Goal: Task Accomplishment & Management: Manage account settings

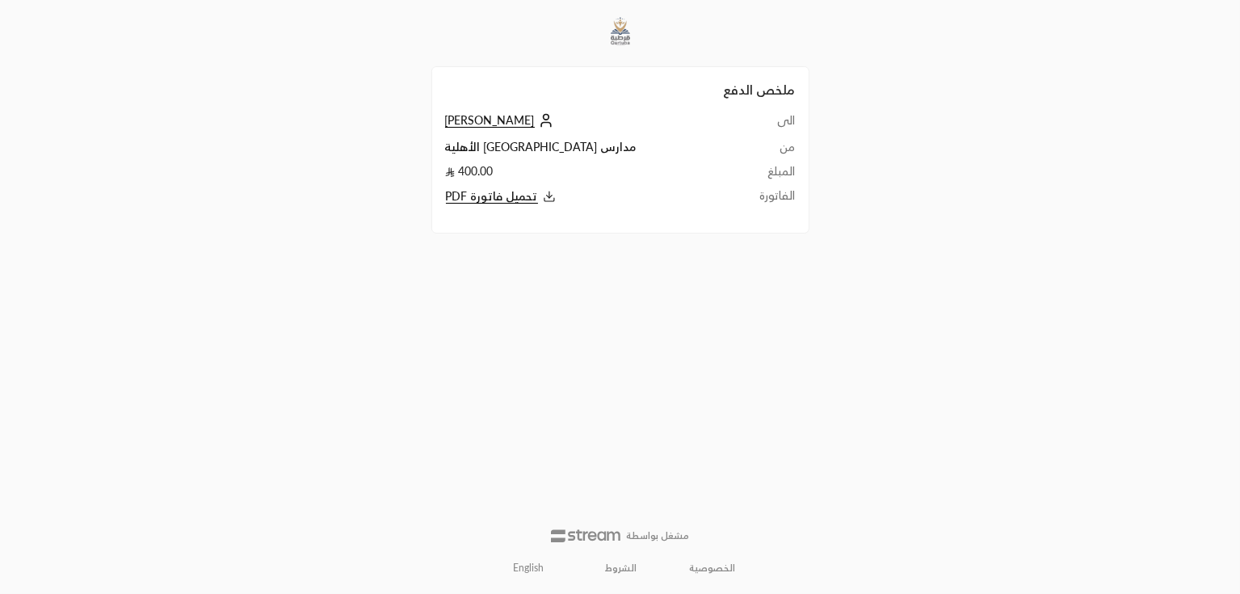
click at [476, 120] on span "راكان الحجاج" at bounding box center [490, 120] width 90 height 15
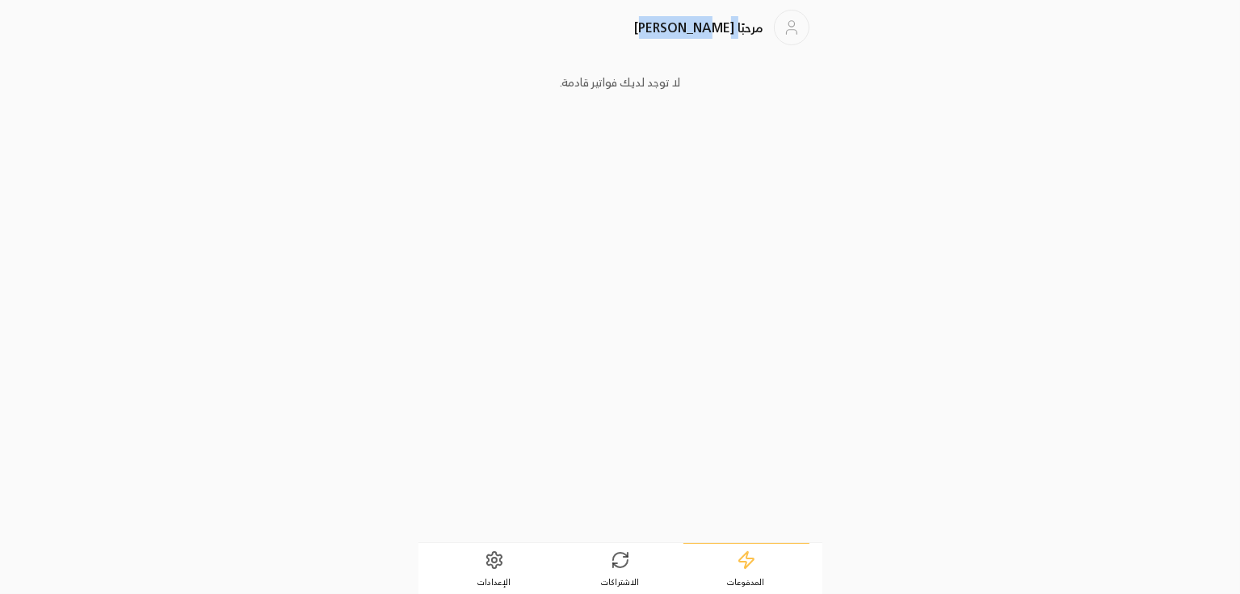
drag, startPoint x: 666, startPoint y: 31, endPoint x: 734, endPoint y: 30, distance: 67.8
click at [734, 30] on div "مرحبًا Rashad ali" at bounding box center [620, 28] width 378 height 36
click at [488, 553] on icon at bounding box center [493, 560] width 15 height 16
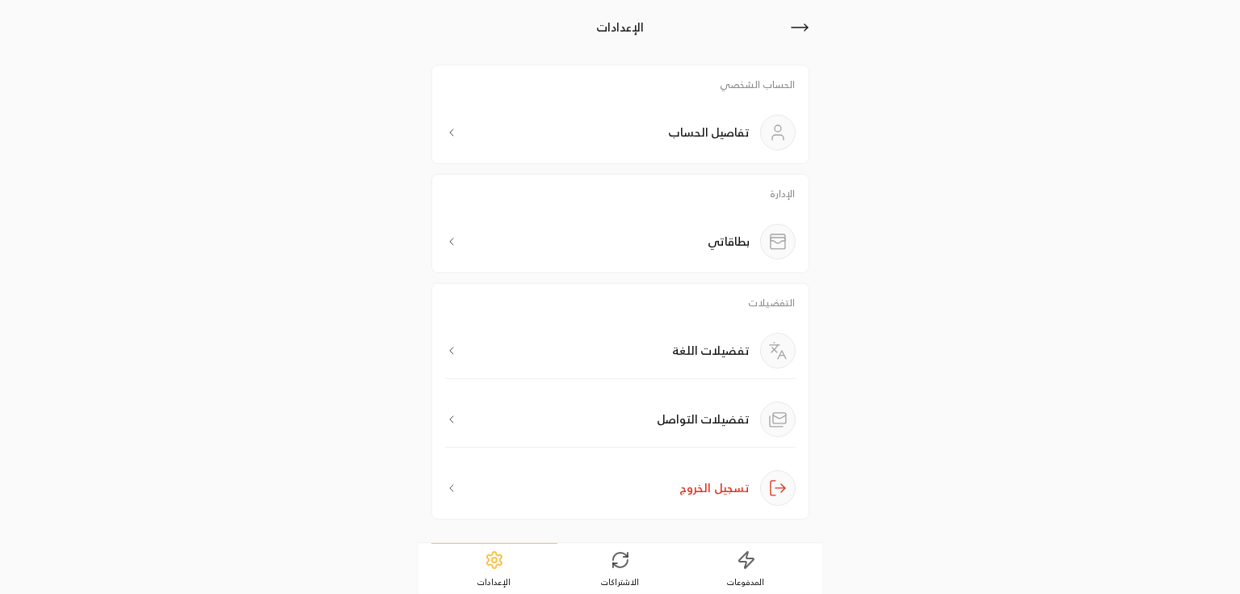
click at [543, 497] on button "تسجيل الخروج" at bounding box center [620, 482] width 351 height 45
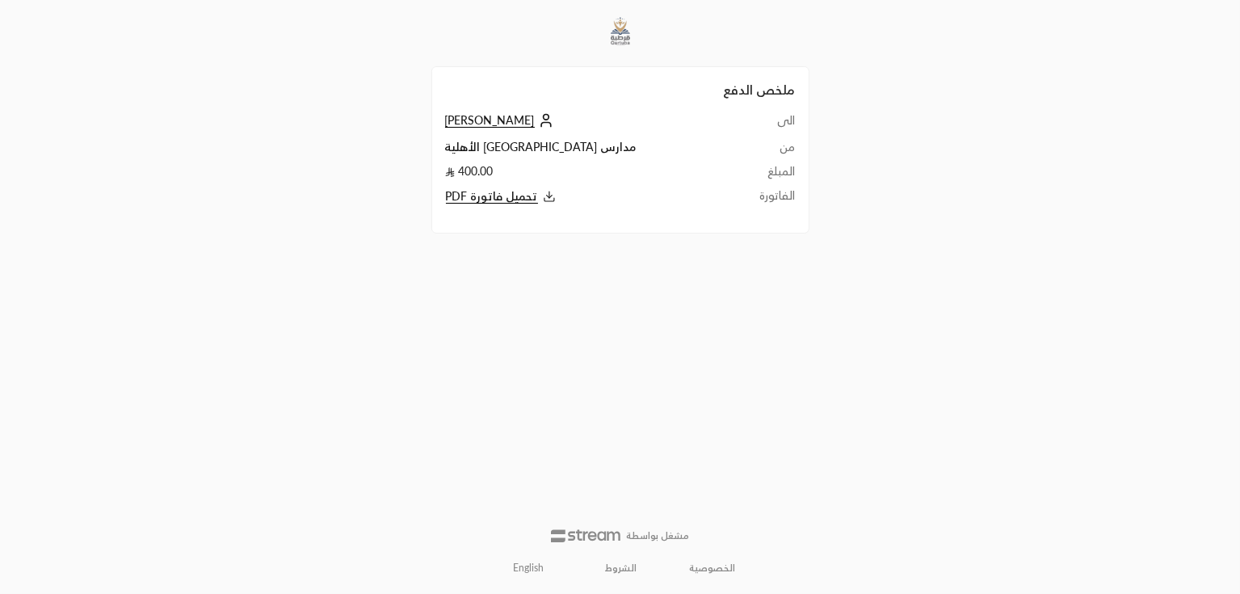
click at [473, 121] on span "راكان الحجاج" at bounding box center [490, 120] width 90 height 15
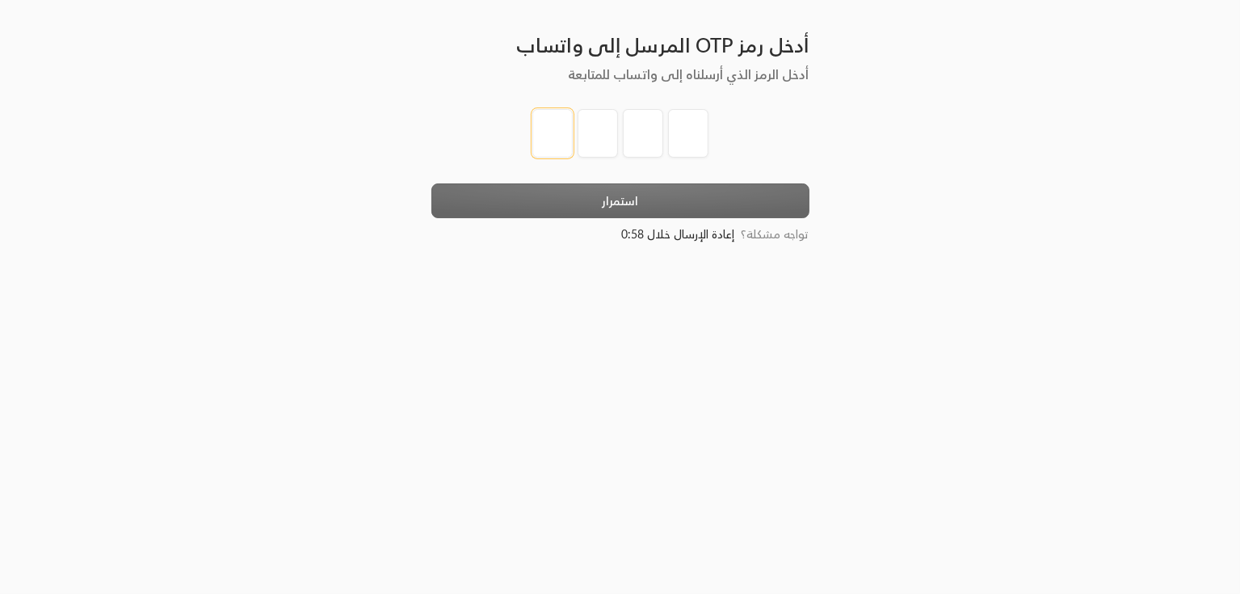
click at [538, 131] on input "tel" at bounding box center [552, 133] width 40 height 48
type input "1"
type input "2"
type input "3"
type input "4"
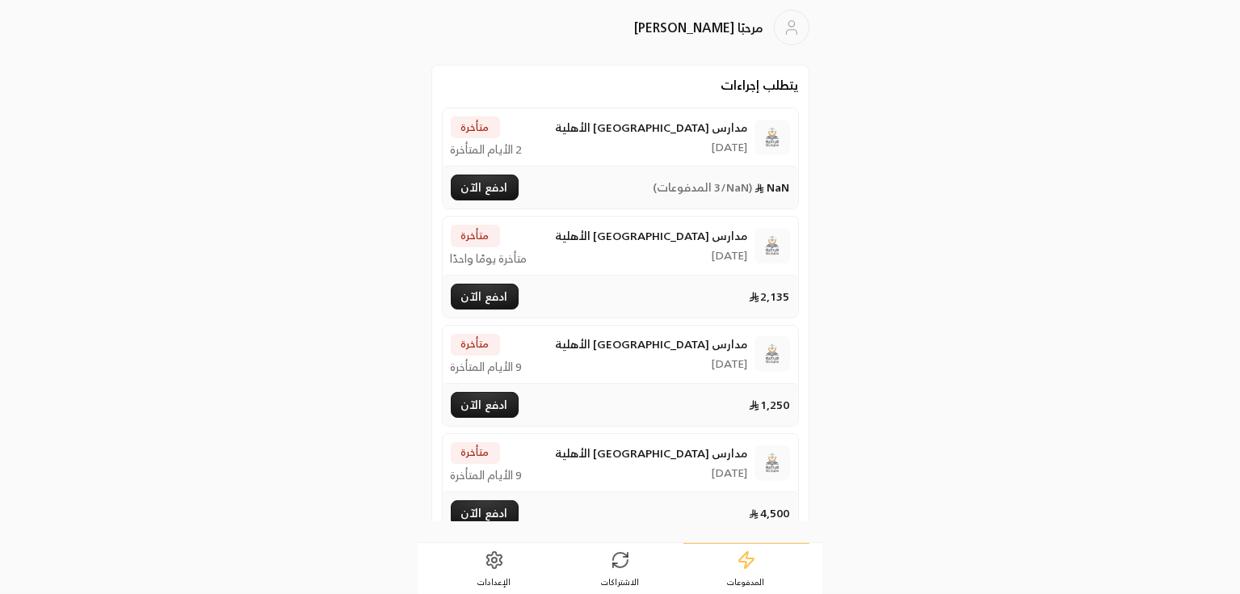
click at [502, 554] on icon at bounding box center [494, 559] width 19 height 19
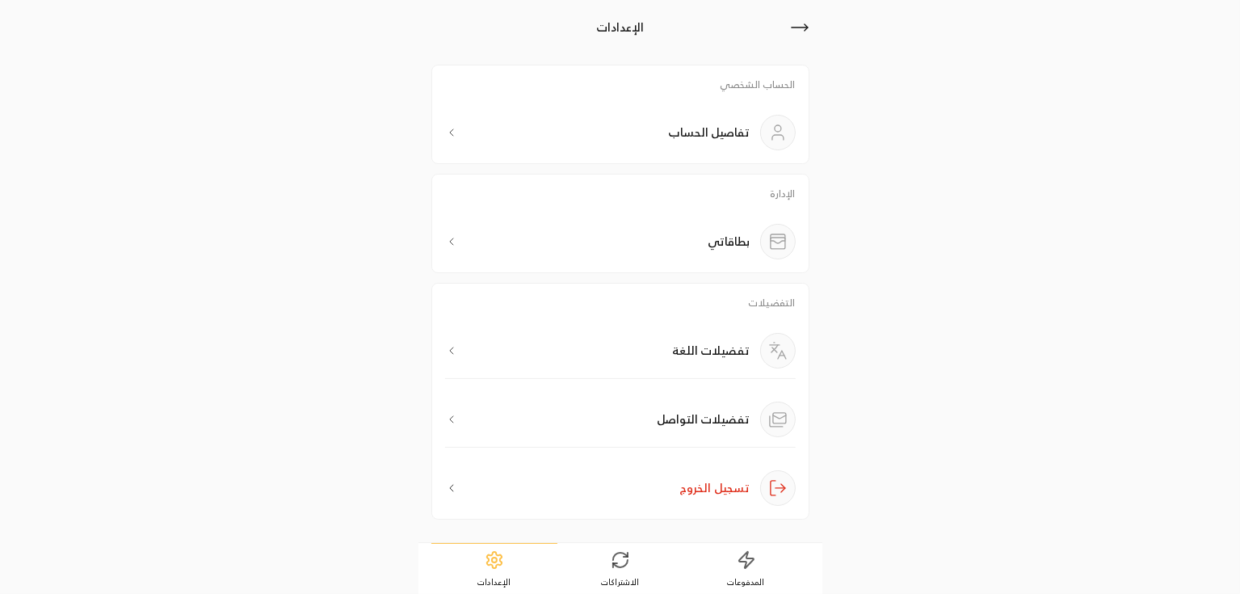
click at [678, 244] on div "بطاقاتي" at bounding box center [620, 242] width 351 height 36
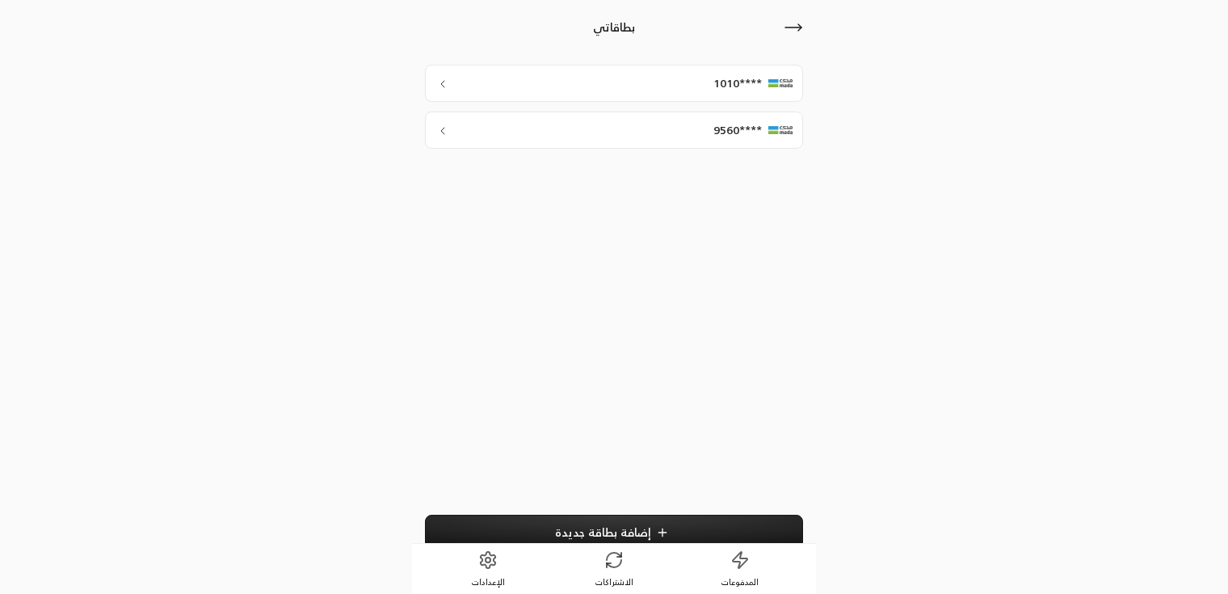
click at [636, 124] on div "****9560" at bounding box center [614, 129] width 378 height 37
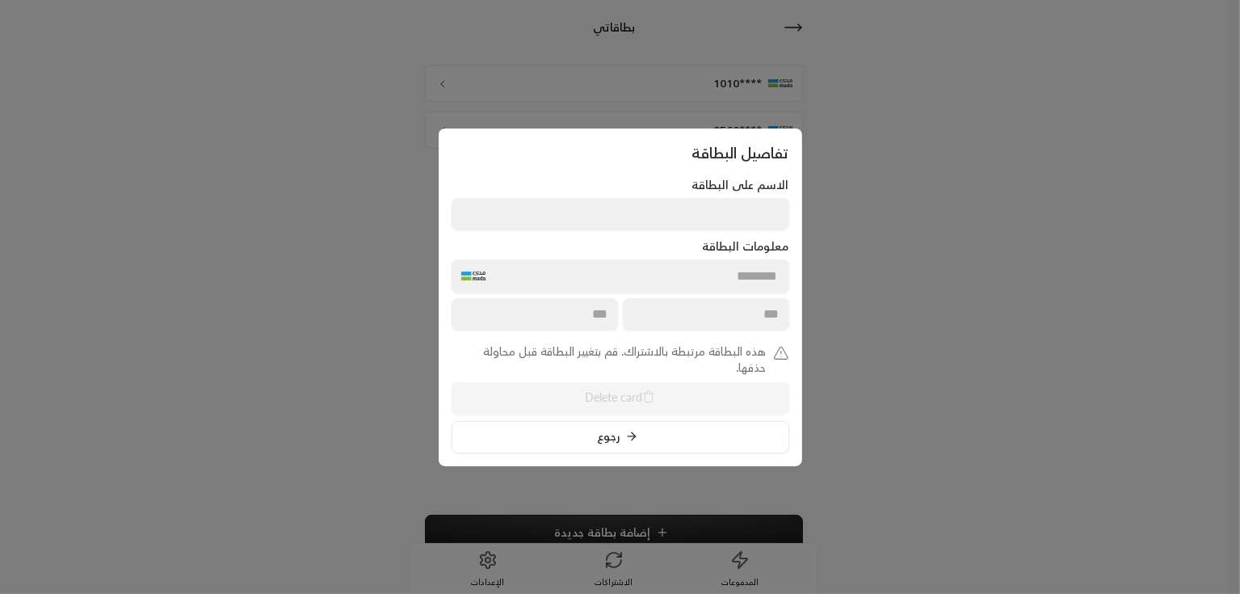
click at [625, 389] on div "هذه البطاقة مرتبطة بالاشتراك. قم بتغيير البطاقة قبل محاولة حذفها. Delete card ر…" at bounding box center [620, 398] width 338 height 110
click at [913, 195] on div at bounding box center [620, 297] width 1240 height 594
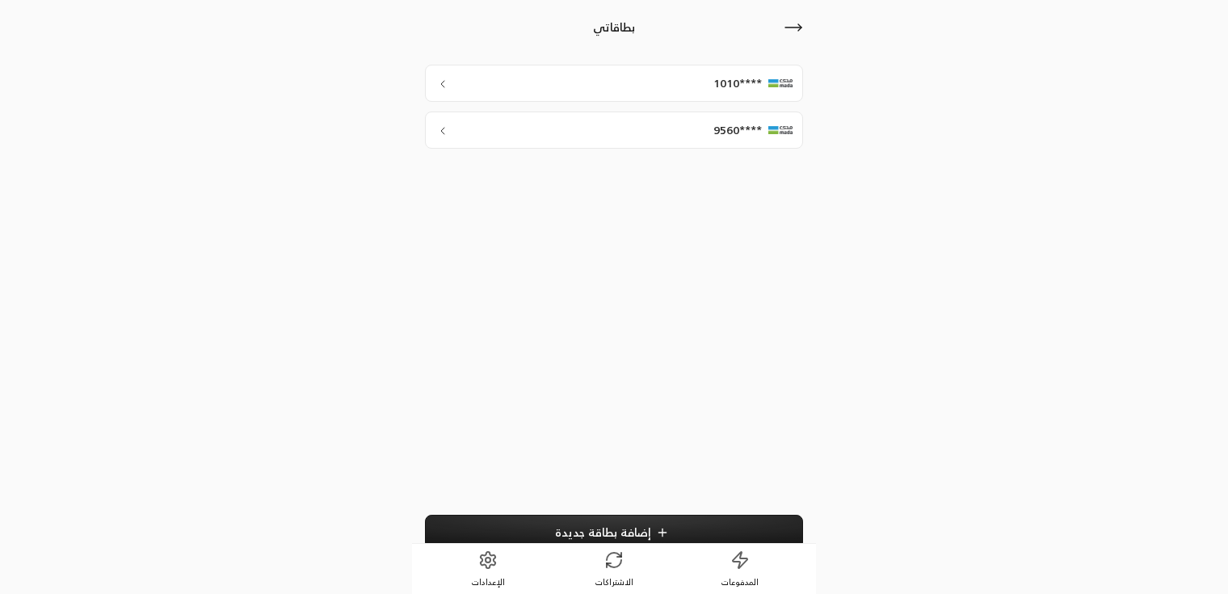
click at [640, 69] on div "****1010" at bounding box center [614, 83] width 378 height 37
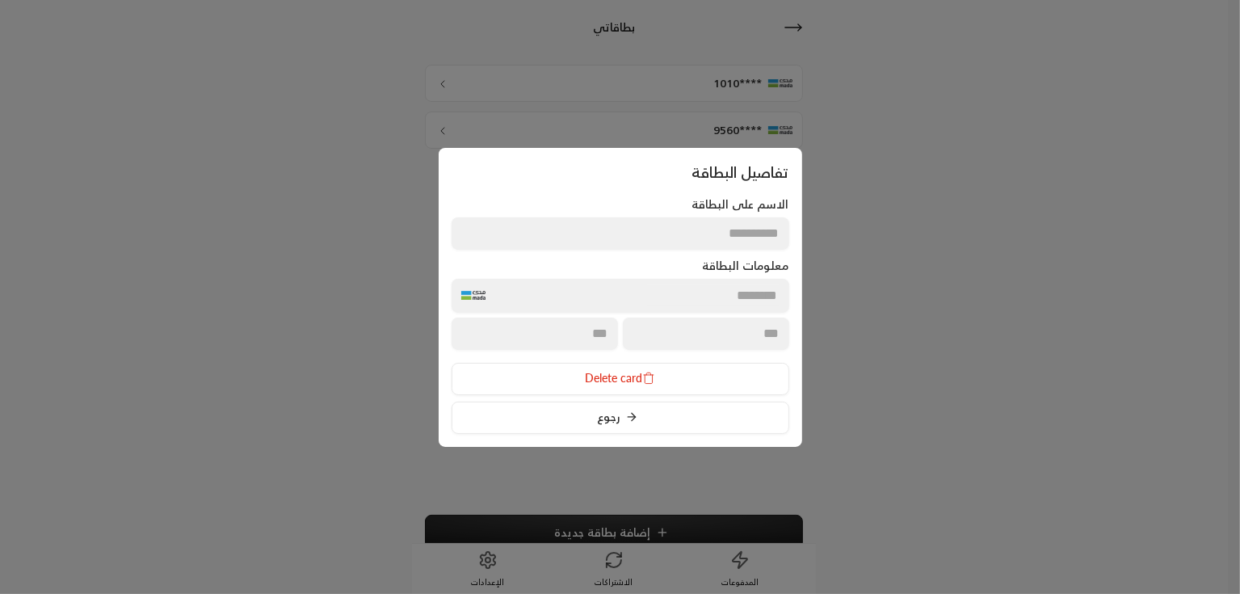
click at [914, 266] on div at bounding box center [620, 297] width 1240 height 594
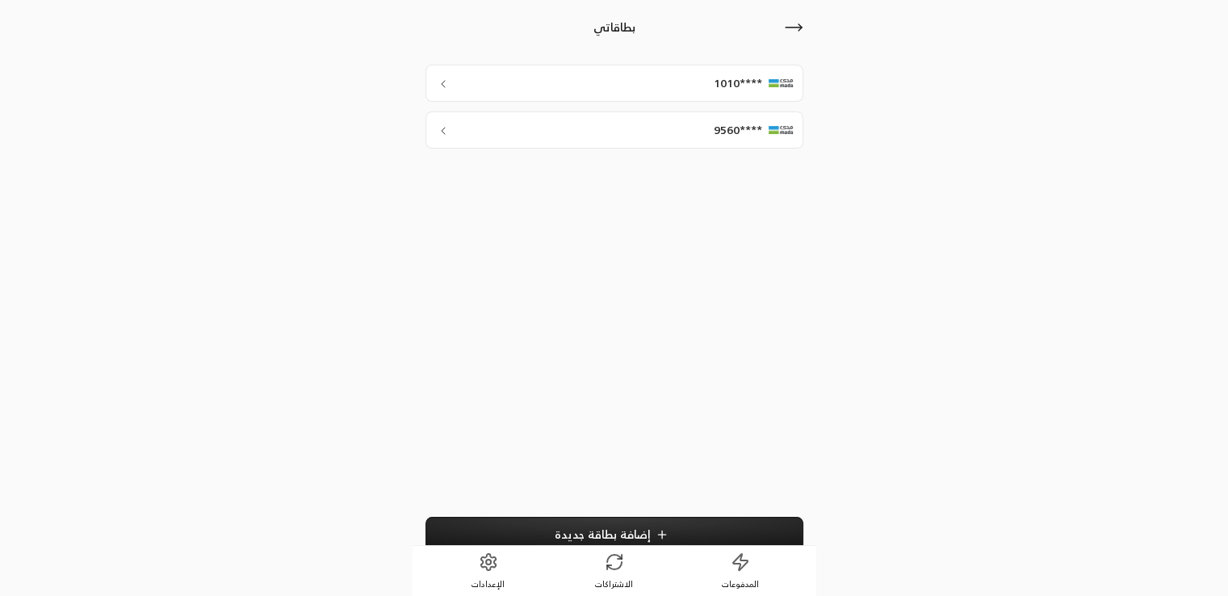
click at [1096, 304] on div "بطاقاتي ****1010 ****9560 إضافة بطاقة جديدة المدفوعات الاشتراكات الإعدادات" at bounding box center [614, 307] width 1228 height 615
drag, startPoint x: 1031, startPoint y: 1, endPoint x: 929, endPoint y: 372, distance: 385.2
click at [929, 372] on div "بطاقاتي ****1010 ****9560 إضافة بطاقة جديدة المدفوعات الاشتراكات الإعدادات" at bounding box center [614, 307] width 1228 height 615
click at [1041, 382] on div "بطاقاتي ****1010 ****9560 إضافة بطاقة جديدة المدفوعات الاشتراكات الإعدادات" at bounding box center [614, 307] width 1228 height 615
click at [955, 258] on div "بطاقاتي ****1010 ****9560 إضافة بطاقة جديدة المدفوعات الاشتراكات الإعدادات" at bounding box center [614, 307] width 1228 height 615
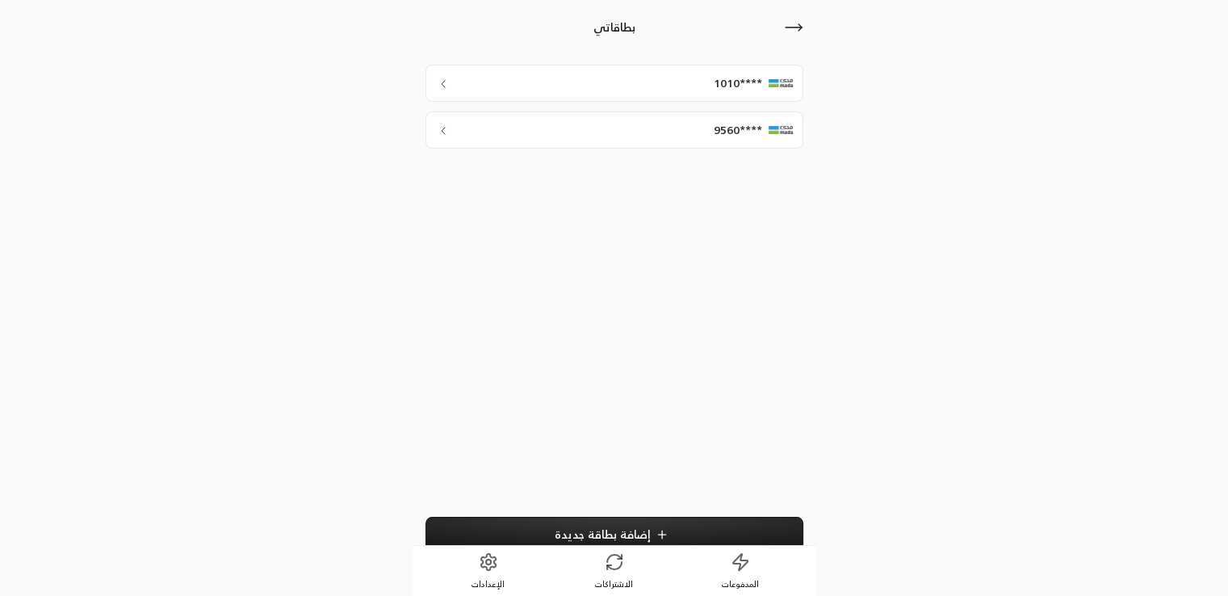
click at [610, 571] on icon at bounding box center [614, 561] width 19 height 19
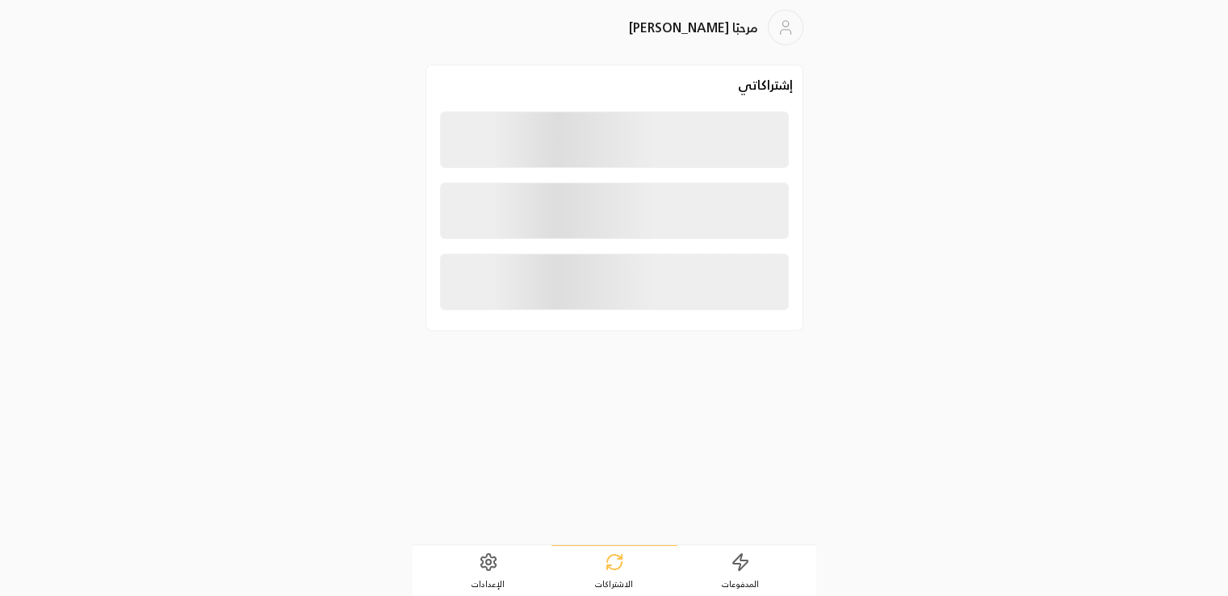
click at [500, 573] on link "الإعدادات" at bounding box center [489, 571] width 126 height 50
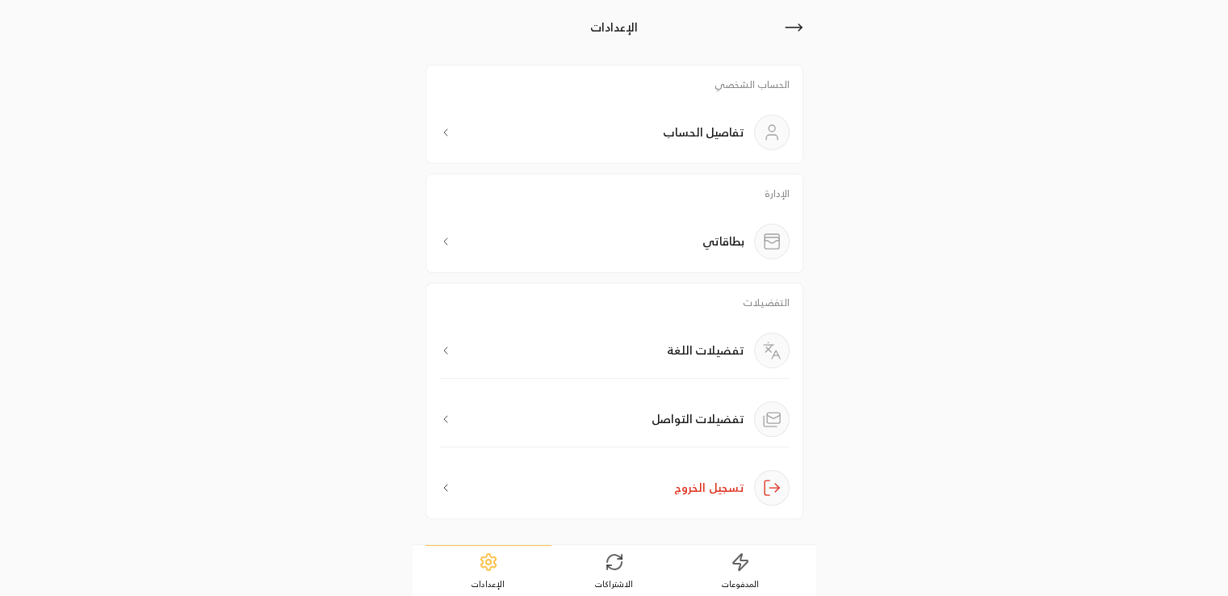
click at [929, 400] on div "الإعدادات الحساب الشخصي تفاصيل الحساب الإدارة بطاقاتي التفضيلات تفضيلات اللغة ت…" at bounding box center [614, 298] width 1228 height 596
click at [701, 407] on div "تفضيلات التواصل" at bounding box center [721, 419] width 138 height 36
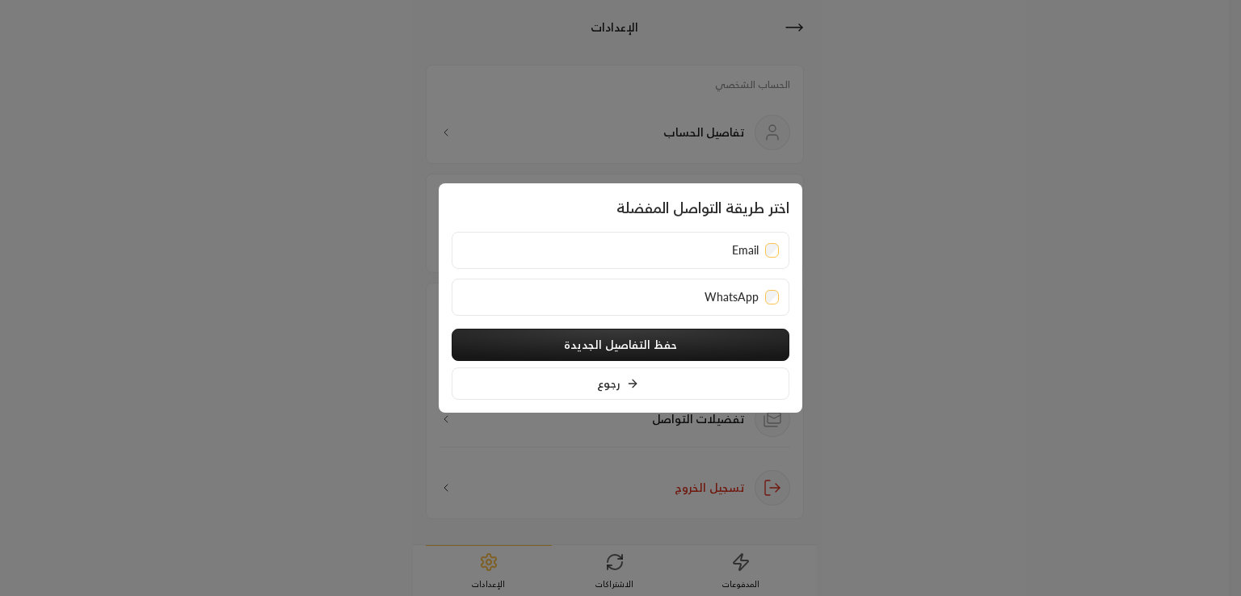
click at [883, 303] on div at bounding box center [620, 298] width 1241 height 596
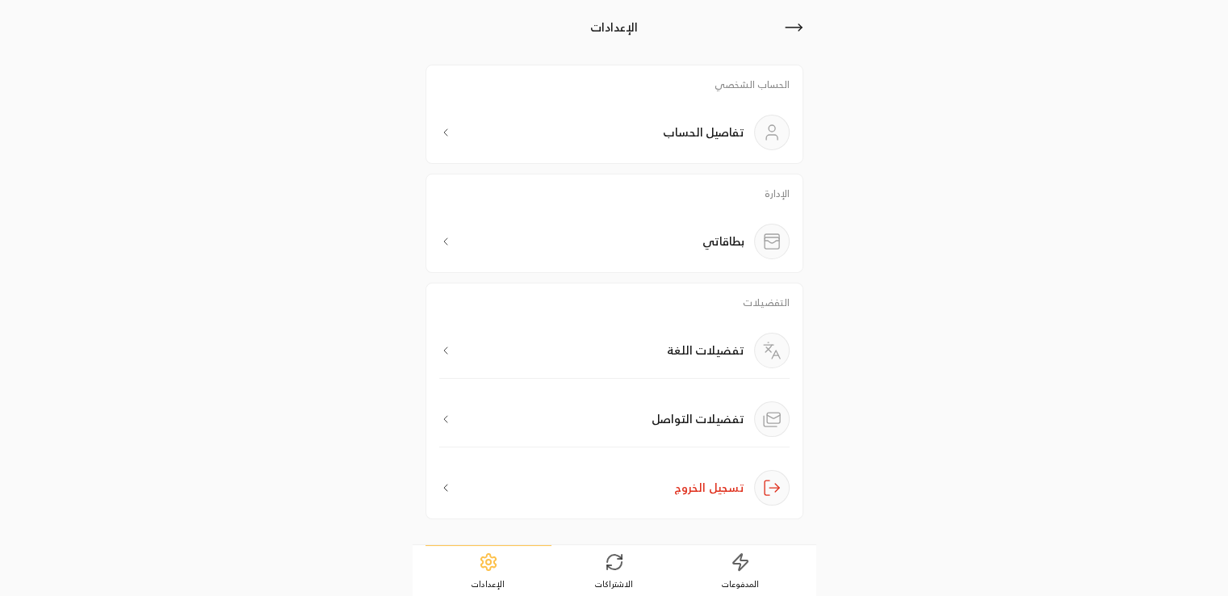
click at [739, 353] on p "تفضيلات اللغة" at bounding box center [706, 350] width 78 height 16
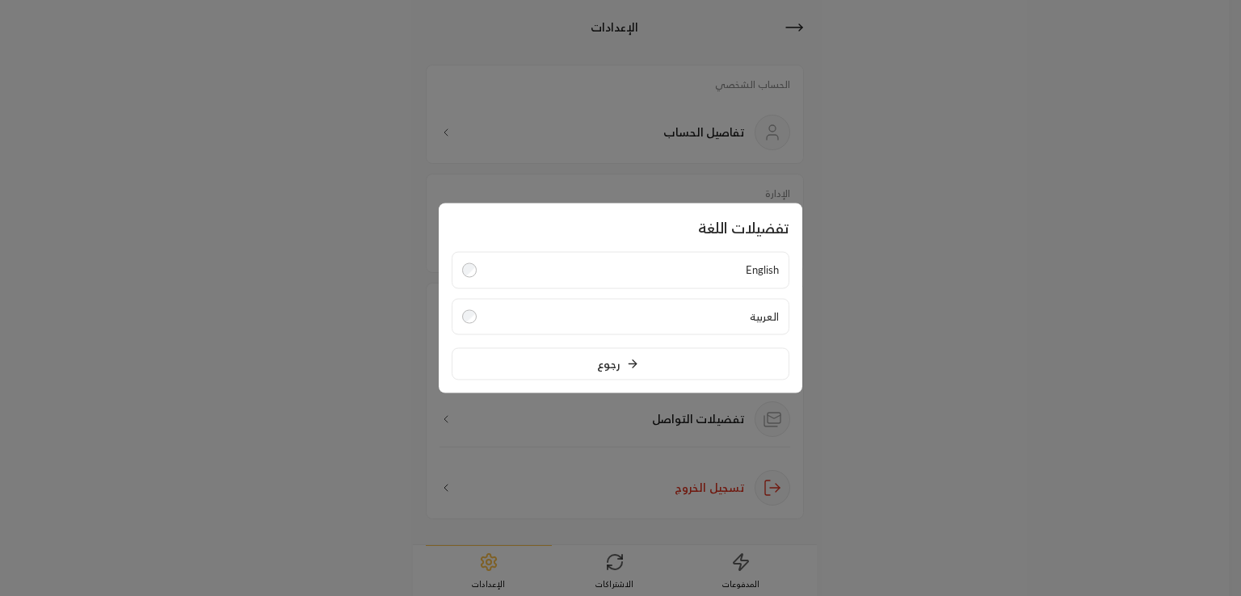
click at [760, 270] on label "English" at bounding box center [620, 270] width 338 height 37
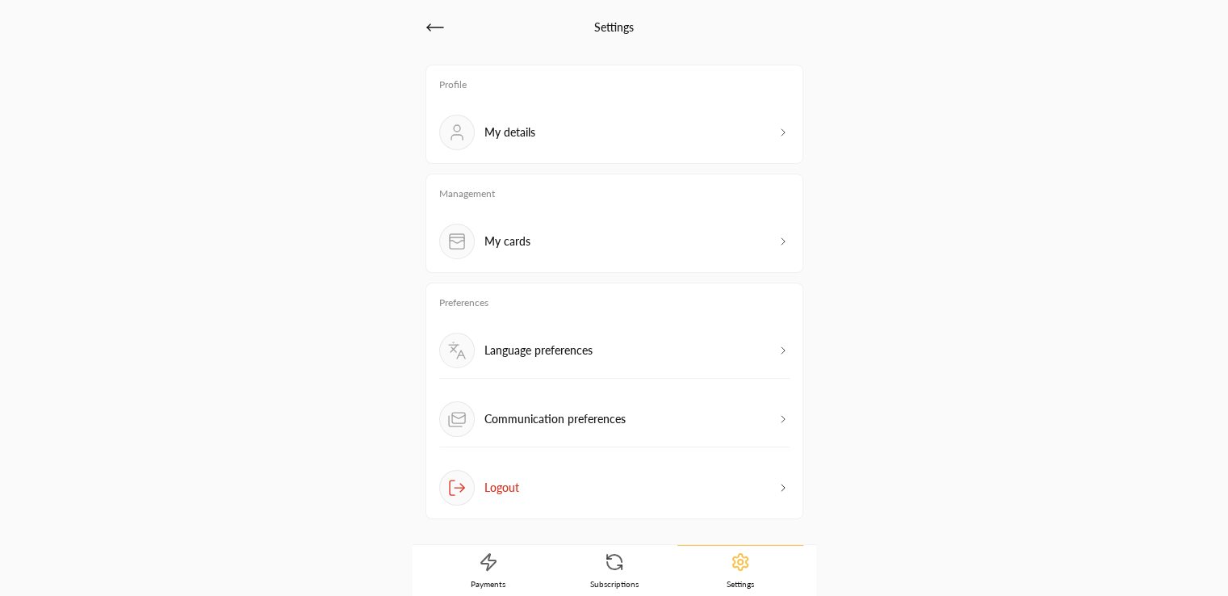
click at [640, 558] on link "Subscriptions" at bounding box center [615, 571] width 126 height 50
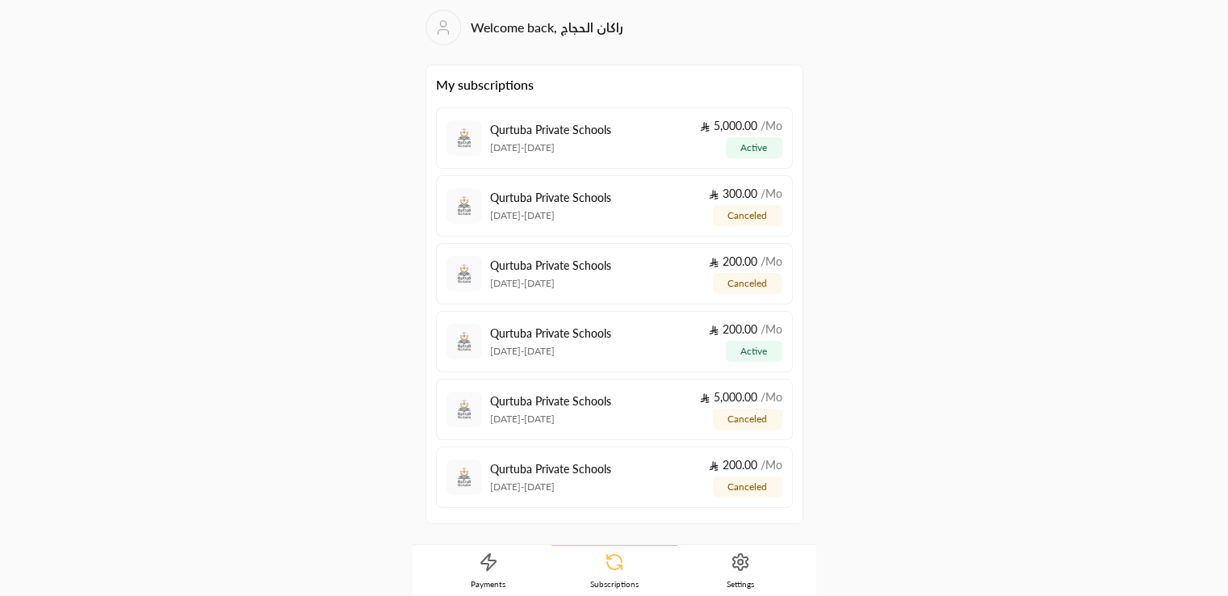
click at [960, 257] on div "Welcome back, راكان الحجاج My subscriptions Qurtuba Private Schools 11/09/2025 …" at bounding box center [614, 298] width 1228 height 596
click at [736, 563] on icon at bounding box center [740, 561] width 19 height 19
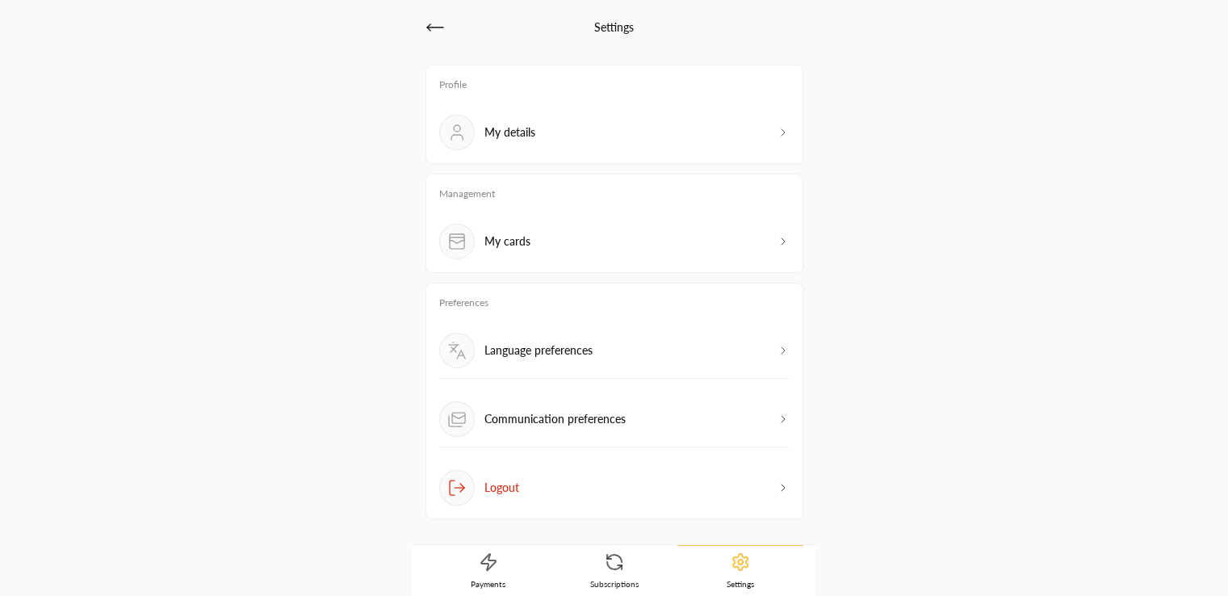
click at [569, 237] on div "My cards" at bounding box center [614, 242] width 351 height 36
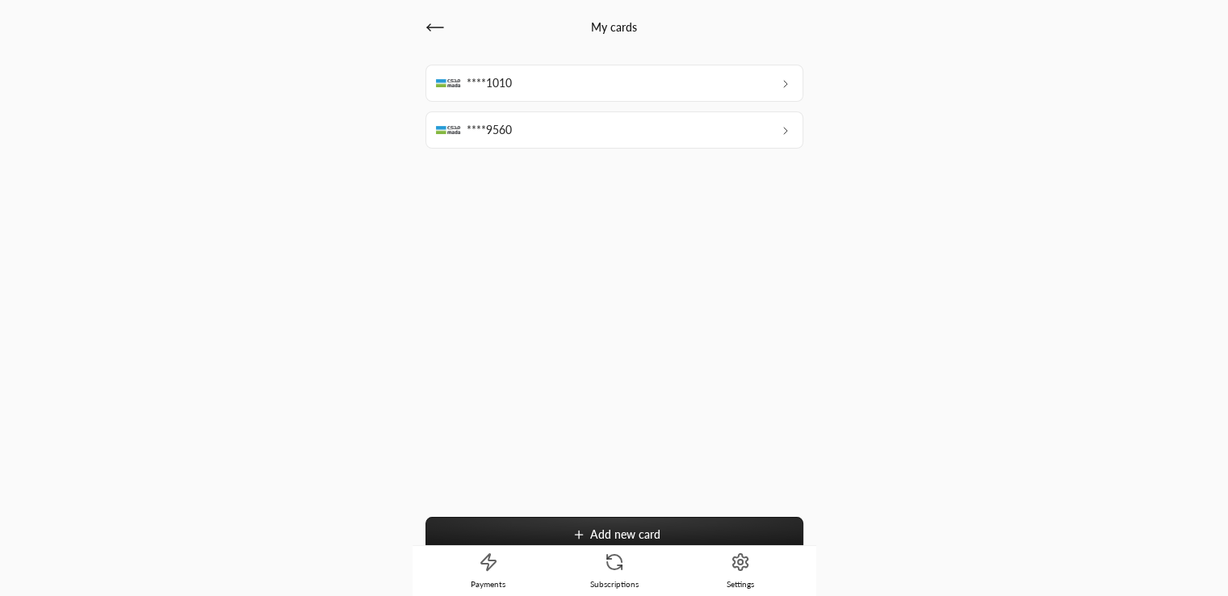
click at [561, 87] on div "****1010" at bounding box center [615, 83] width 378 height 37
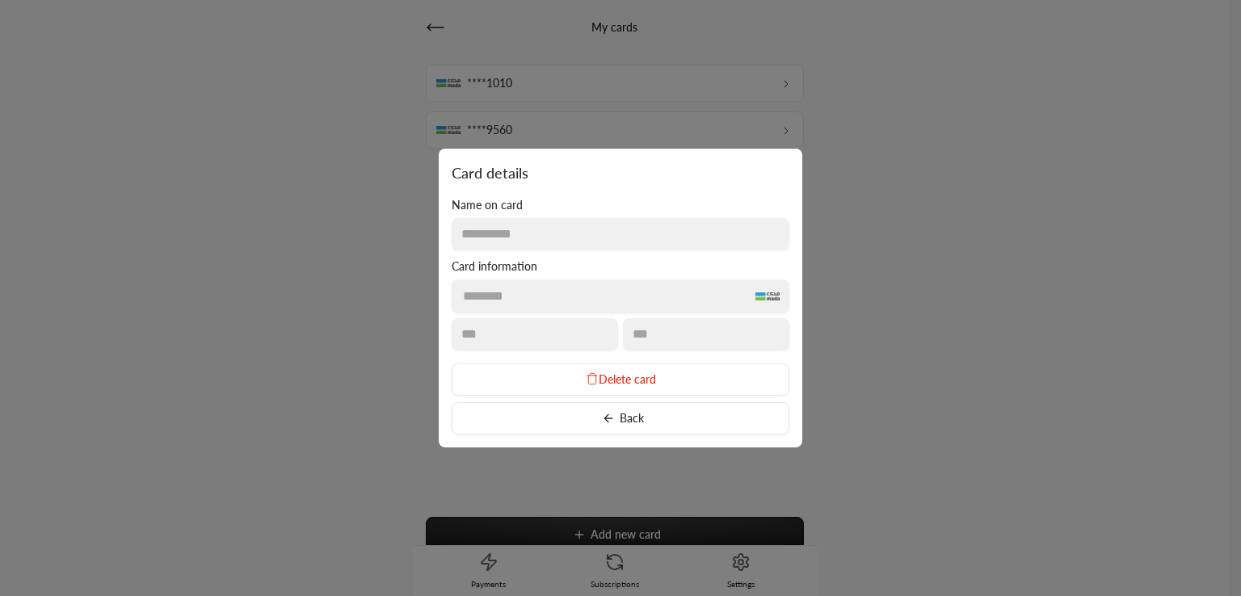
click at [586, 379] on icon at bounding box center [592, 378] width 13 height 13
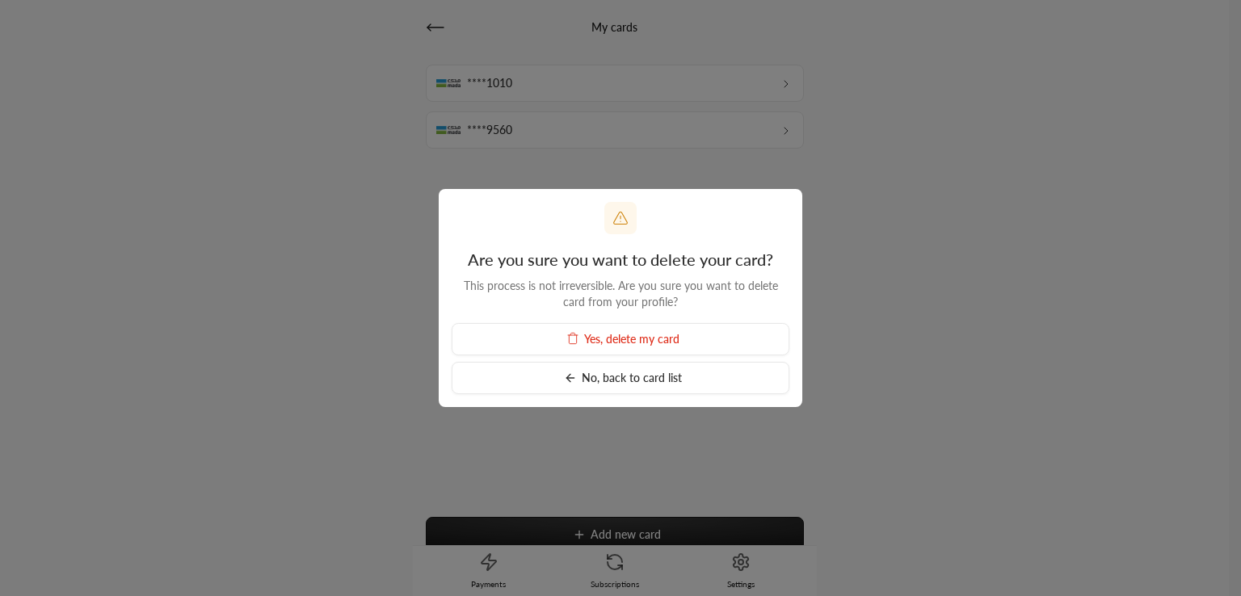
click at [607, 343] on span "Yes, delete my card" at bounding box center [631, 339] width 95 height 14
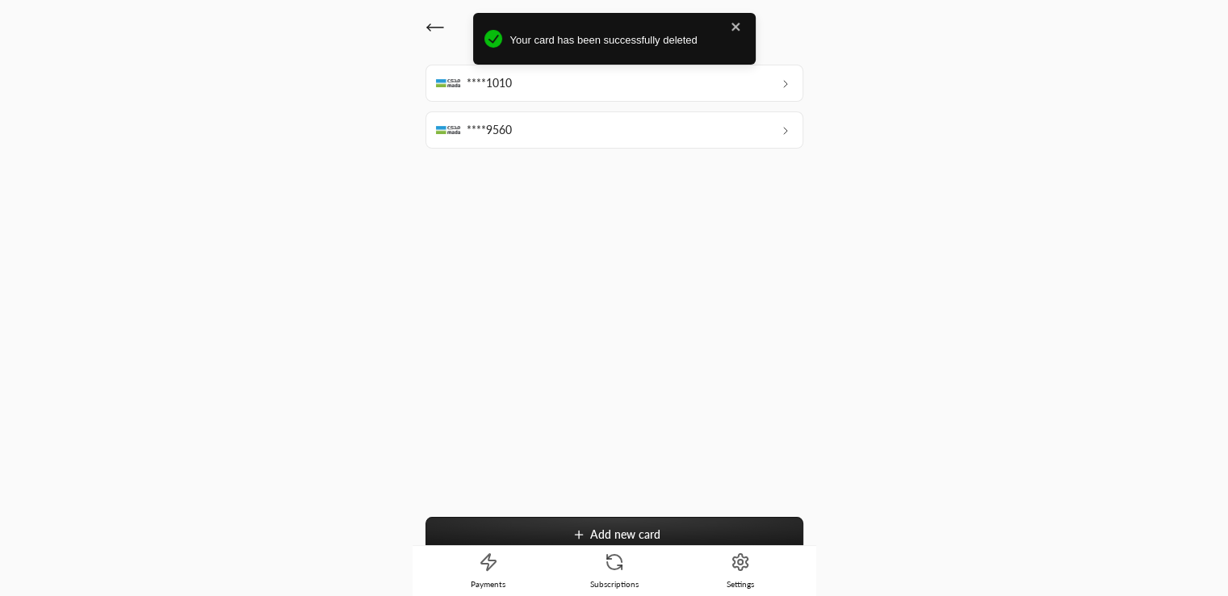
click at [569, 269] on div "****1010 ****9560 Add new card" at bounding box center [615, 308] width 378 height 487
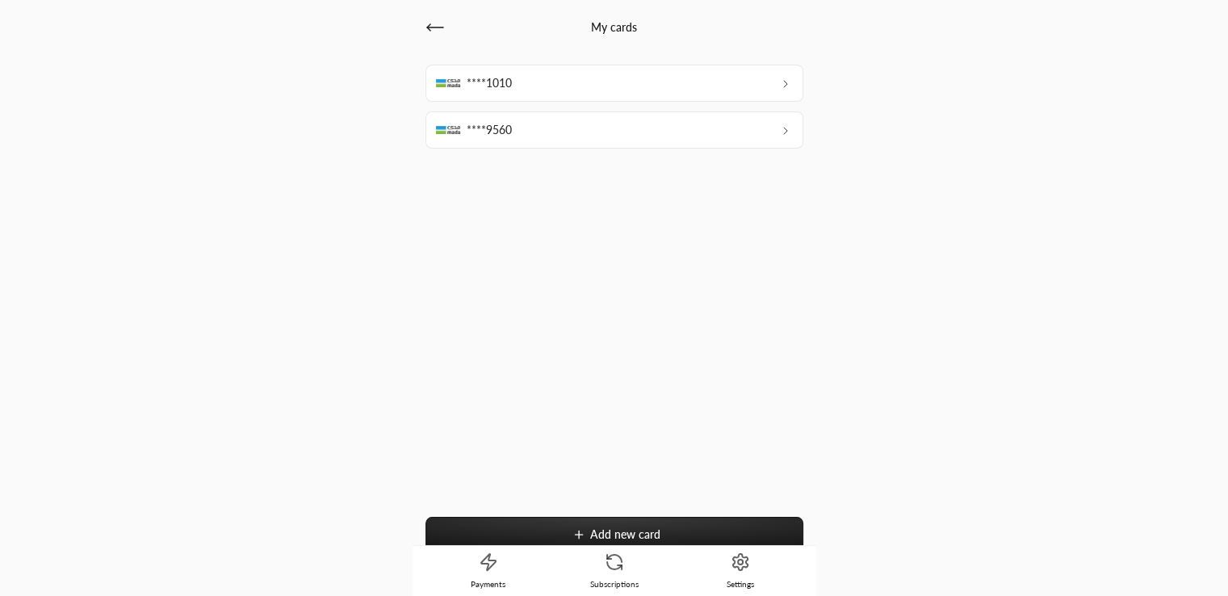
click at [522, 90] on div "****1010" at bounding box center [615, 83] width 378 height 37
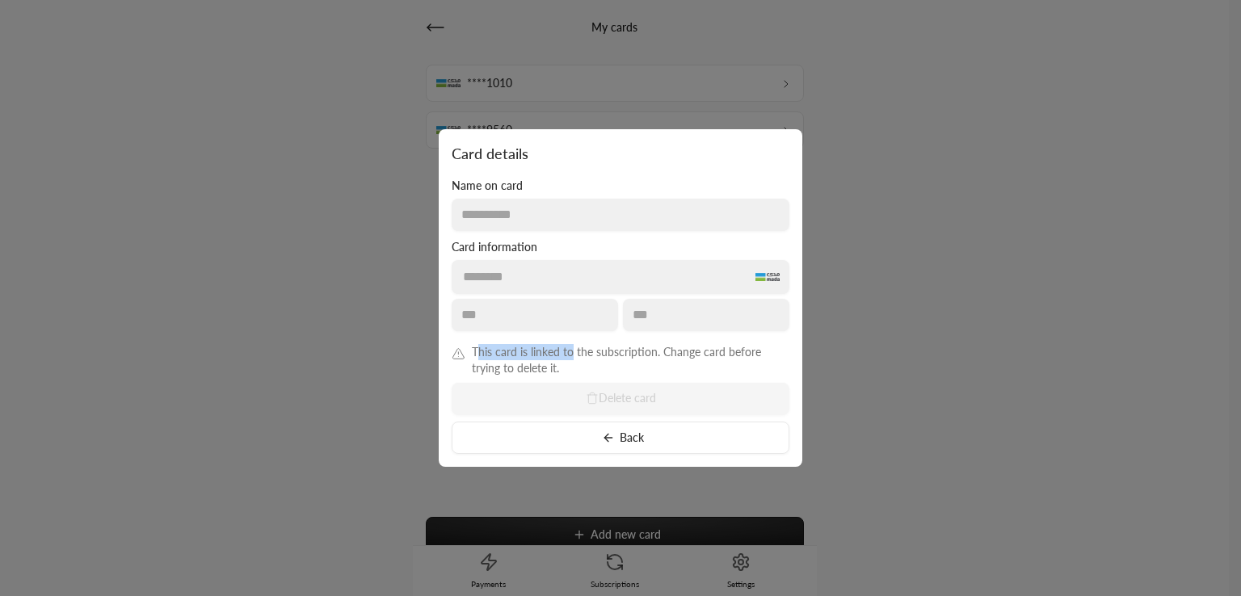
drag, startPoint x: 478, startPoint y: 346, endPoint x: 570, endPoint y: 347, distance: 92.1
click at [570, 347] on span "This card is linked to the subscription. Change card before trying to delete it." at bounding box center [630, 360] width 317 height 32
click at [852, 109] on div at bounding box center [620, 298] width 1241 height 596
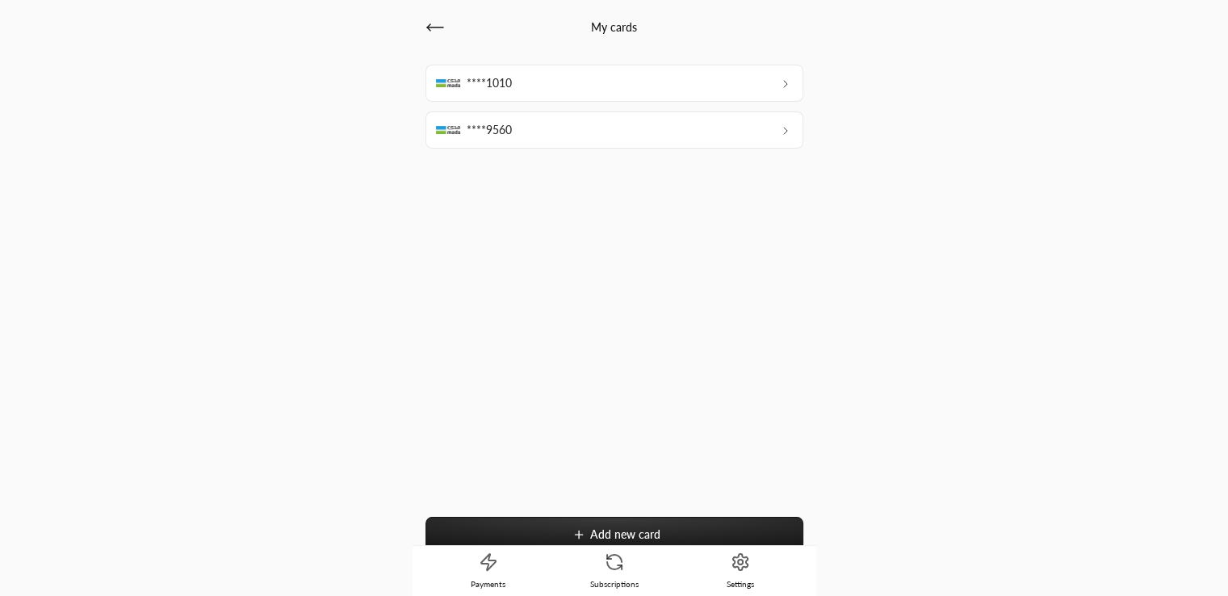
click at [740, 140] on div "****9560" at bounding box center [615, 129] width 378 height 37
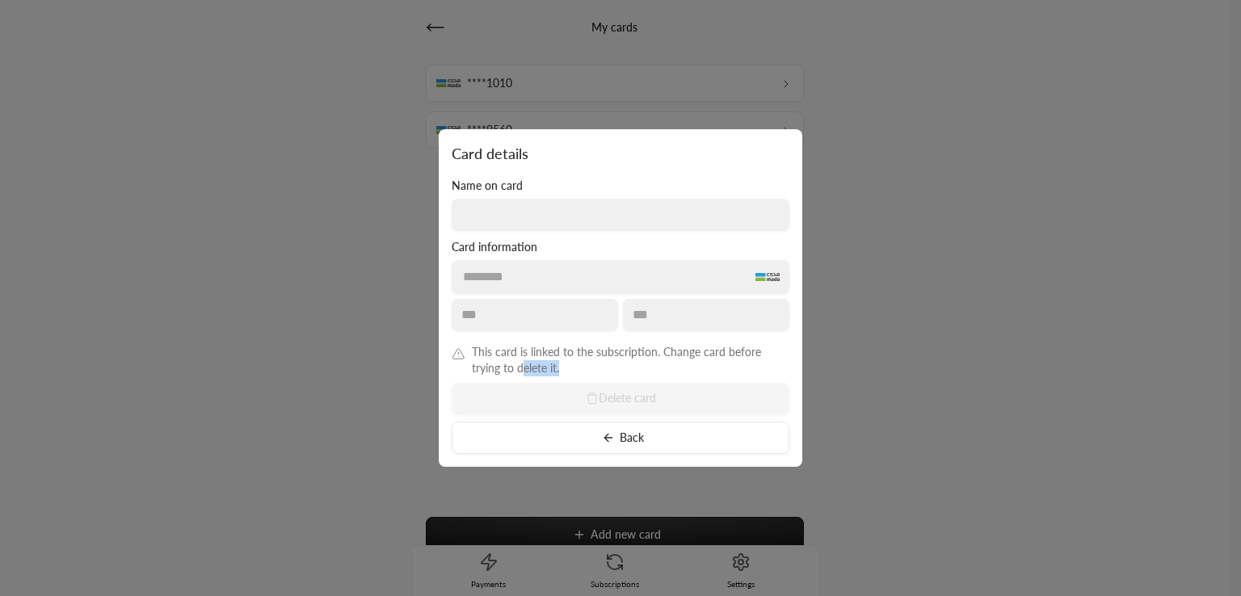
drag, startPoint x: 520, startPoint y: 359, endPoint x: 608, endPoint y: 367, distance: 88.3
click at [608, 367] on span "This card is linked to the subscription. Change card before trying to delete it." at bounding box center [630, 360] width 317 height 32
click at [888, 295] on div at bounding box center [620, 298] width 1241 height 596
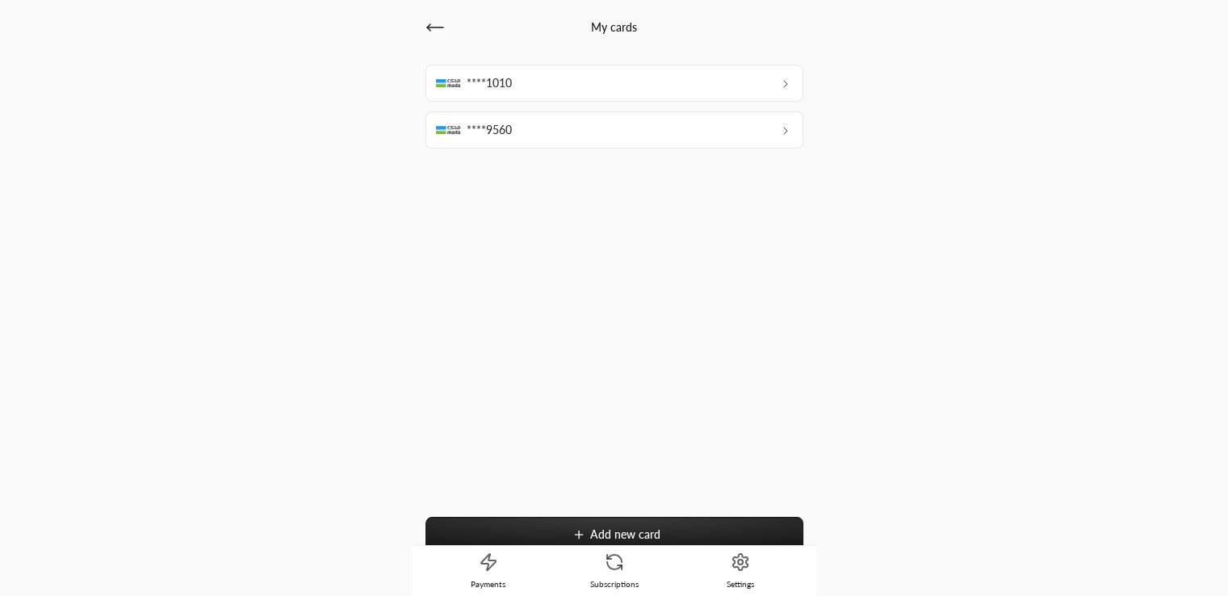
click at [619, 582] on span "Subscriptions" at bounding box center [614, 583] width 48 height 11
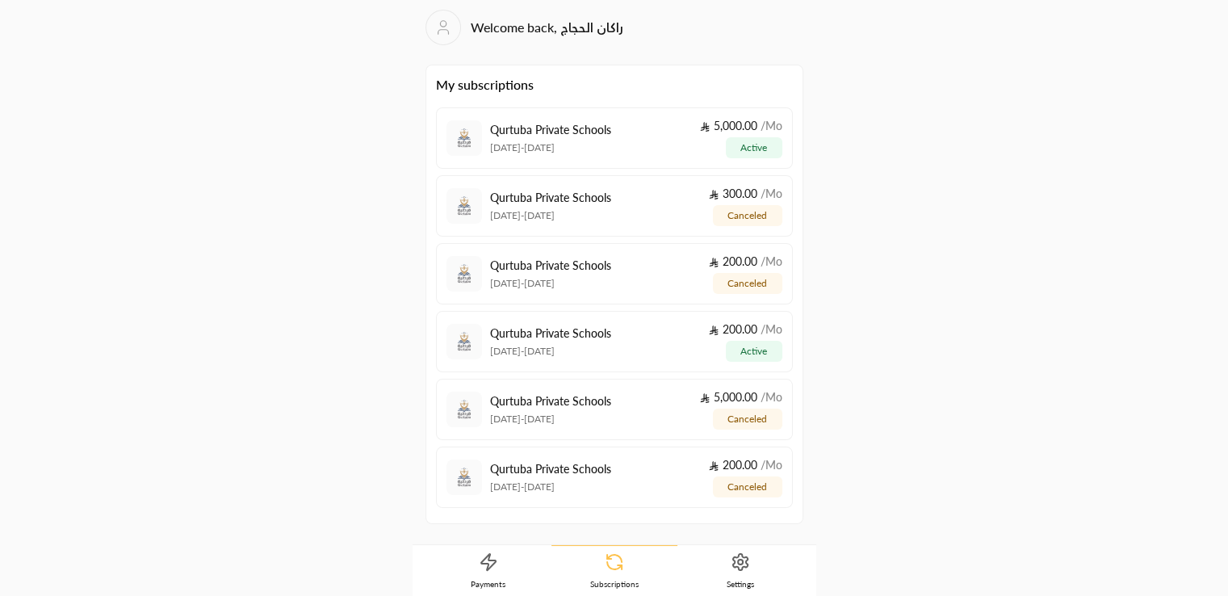
click at [616, 136] on div "Qurtuba Private Schools 11/09/2025 - 10/10/2025 5,000.00 / Mo active" at bounding box center [636, 138] width 292 height 40
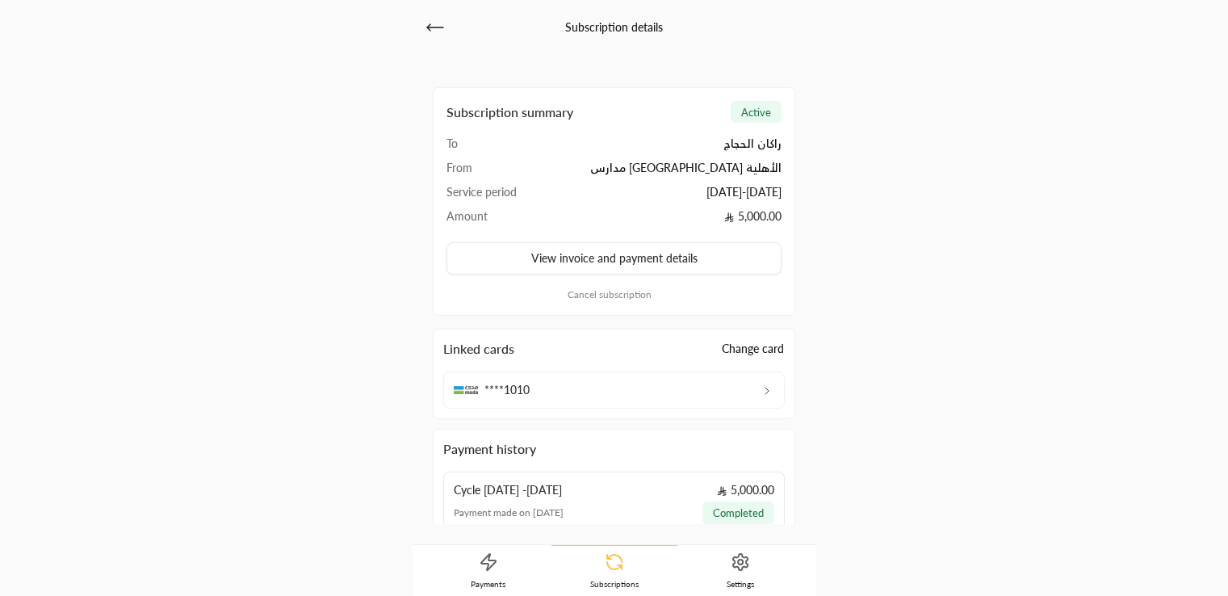
scroll to position [58, 0]
click at [763, 378] on div "****1010" at bounding box center [614, 386] width 342 height 37
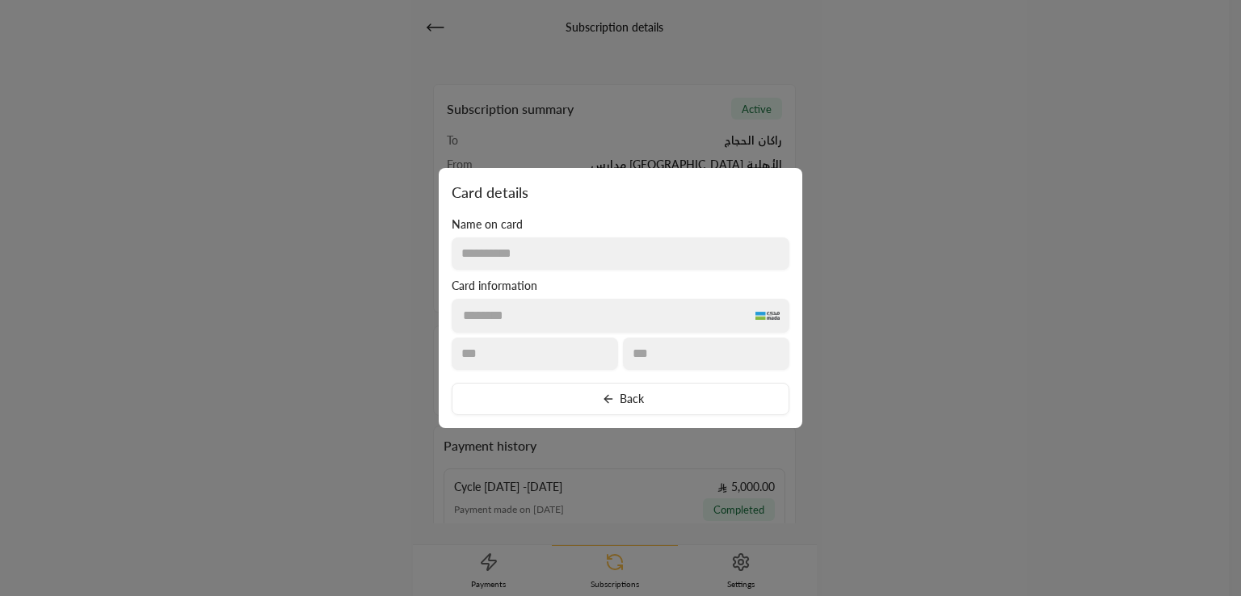
click at [624, 401] on button "Back" at bounding box center [620, 399] width 338 height 32
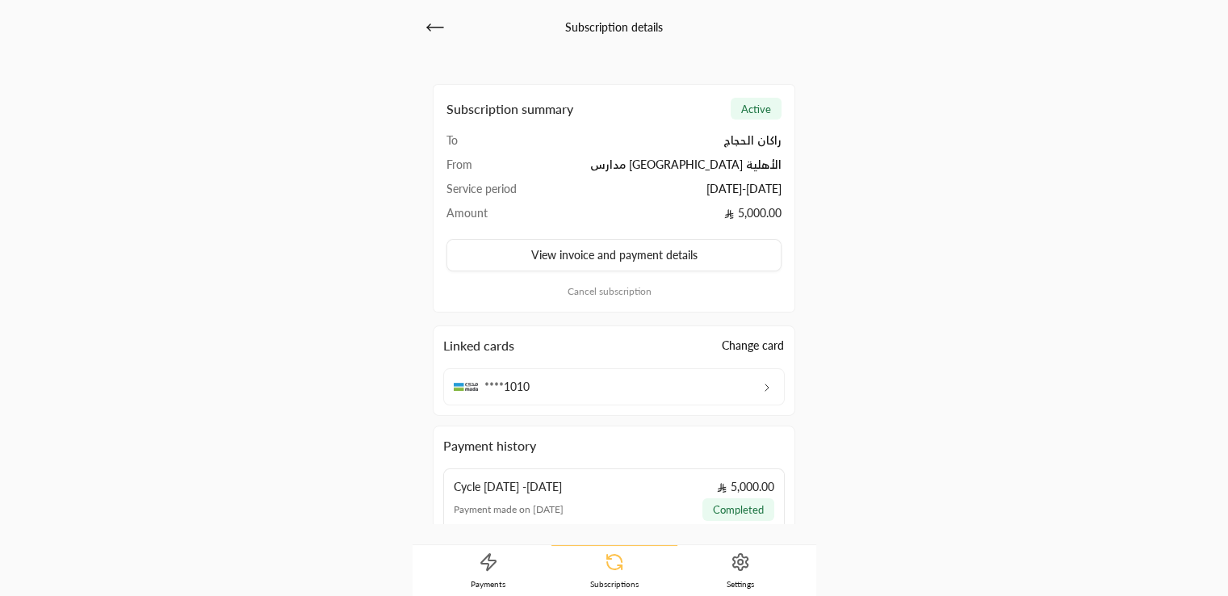
click at [749, 336] on div "Linked cards Change card" at bounding box center [614, 345] width 342 height 19
click at [736, 344] on button "Change card" at bounding box center [753, 346] width 64 height 18
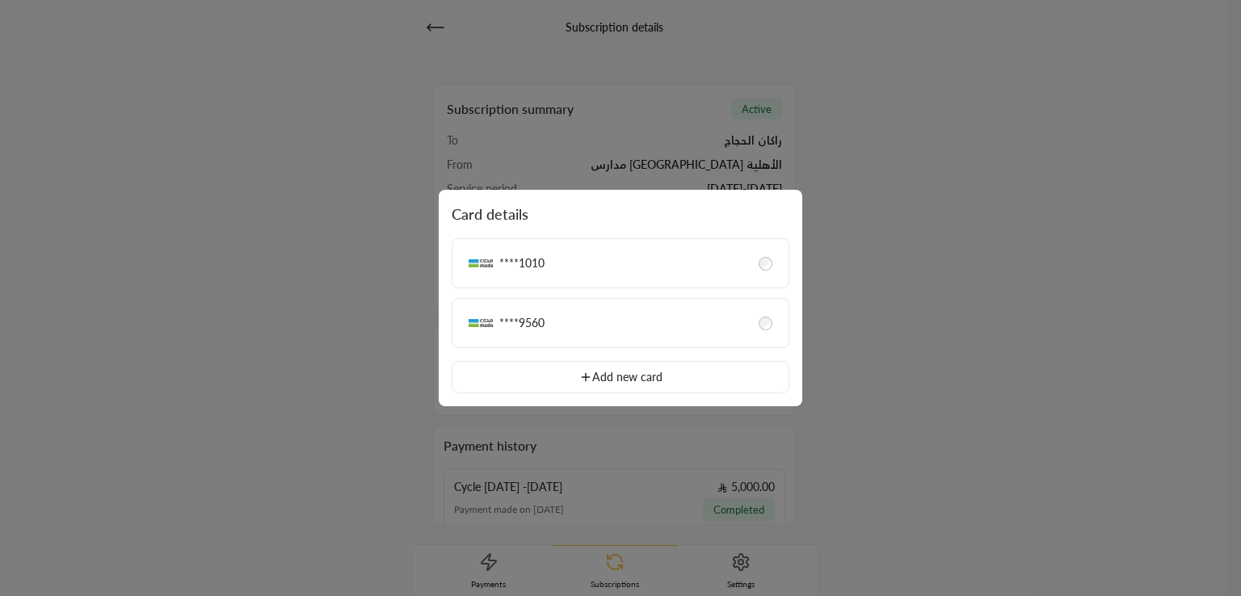
click at [752, 317] on div "****9560" at bounding box center [620, 323] width 317 height 29
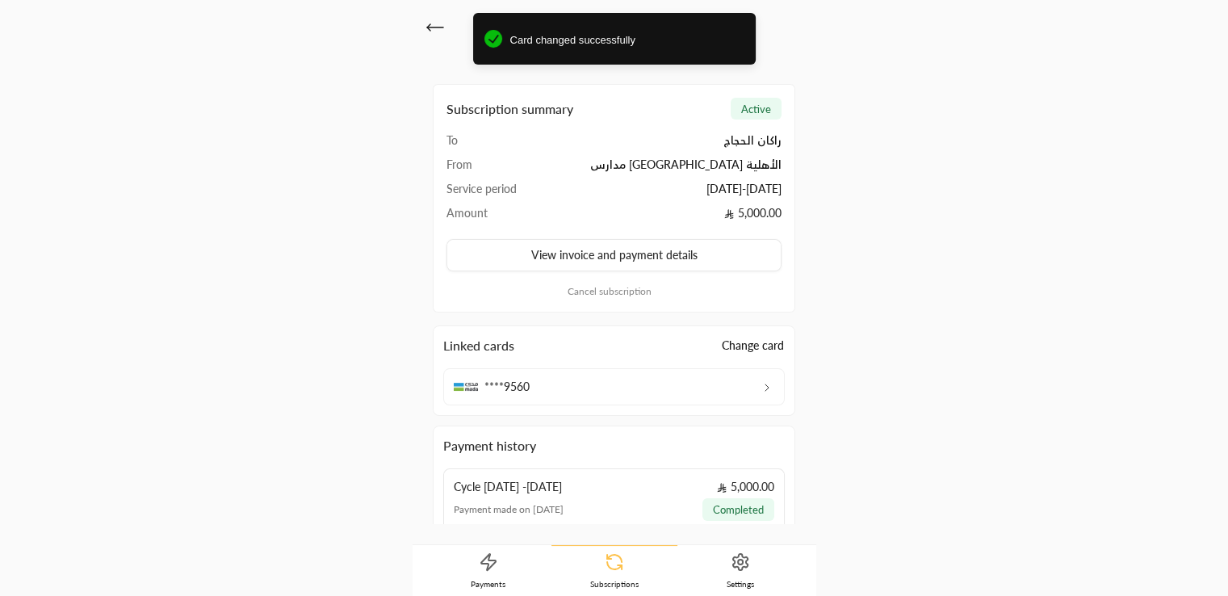
scroll to position [130, 0]
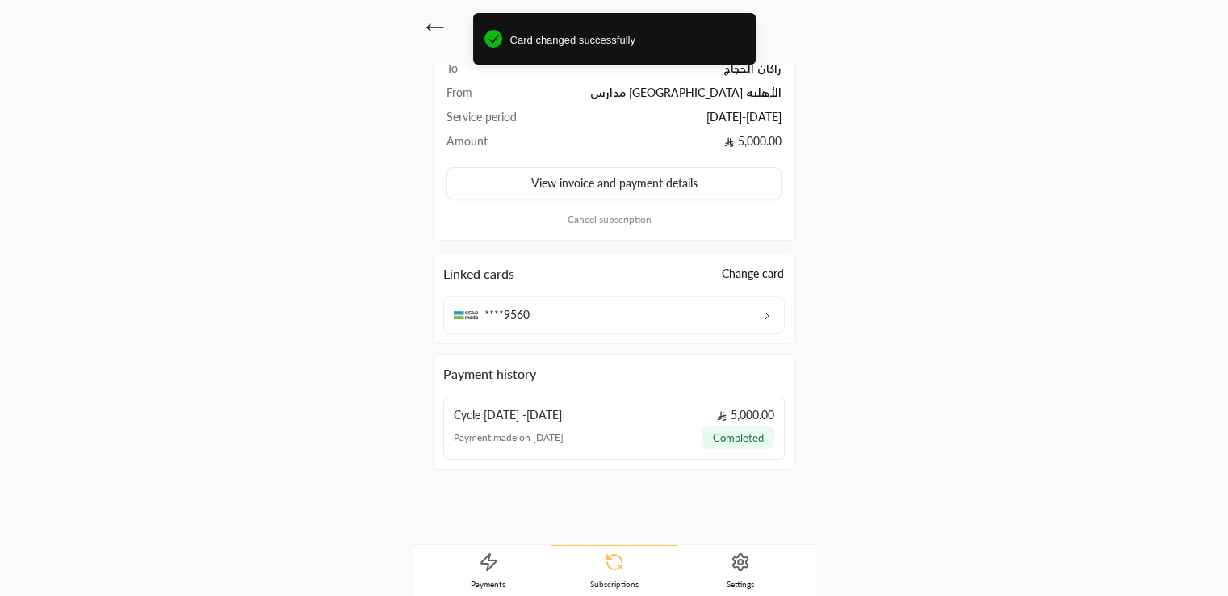
click at [733, 553] on icon at bounding box center [740, 561] width 19 height 19
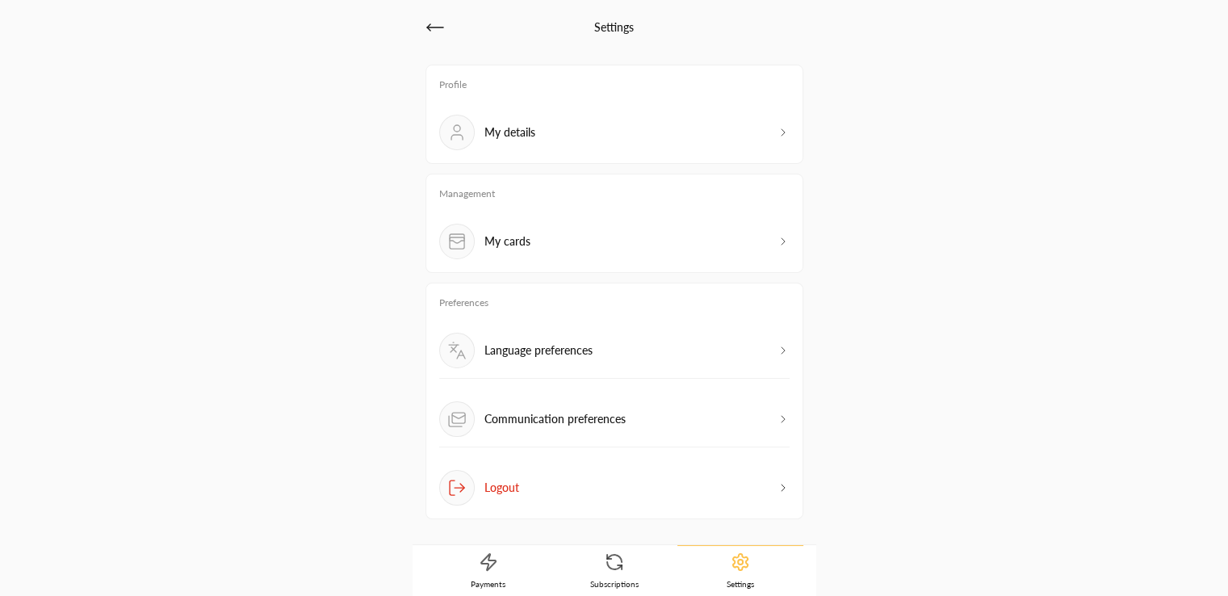
click at [598, 582] on span "Subscriptions" at bounding box center [614, 583] width 48 height 11
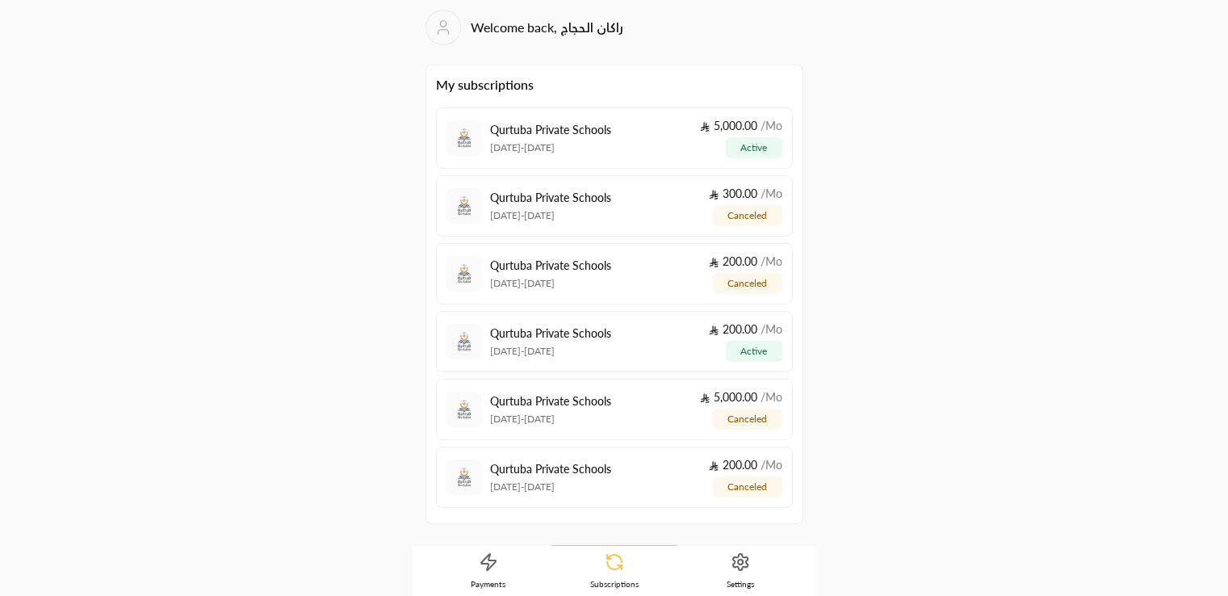
click at [675, 355] on div "Qurtuba Private Schools 1/09/2025 - 1/10/2025 200.00 / Mo active" at bounding box center [636, 341] width 292 height 40
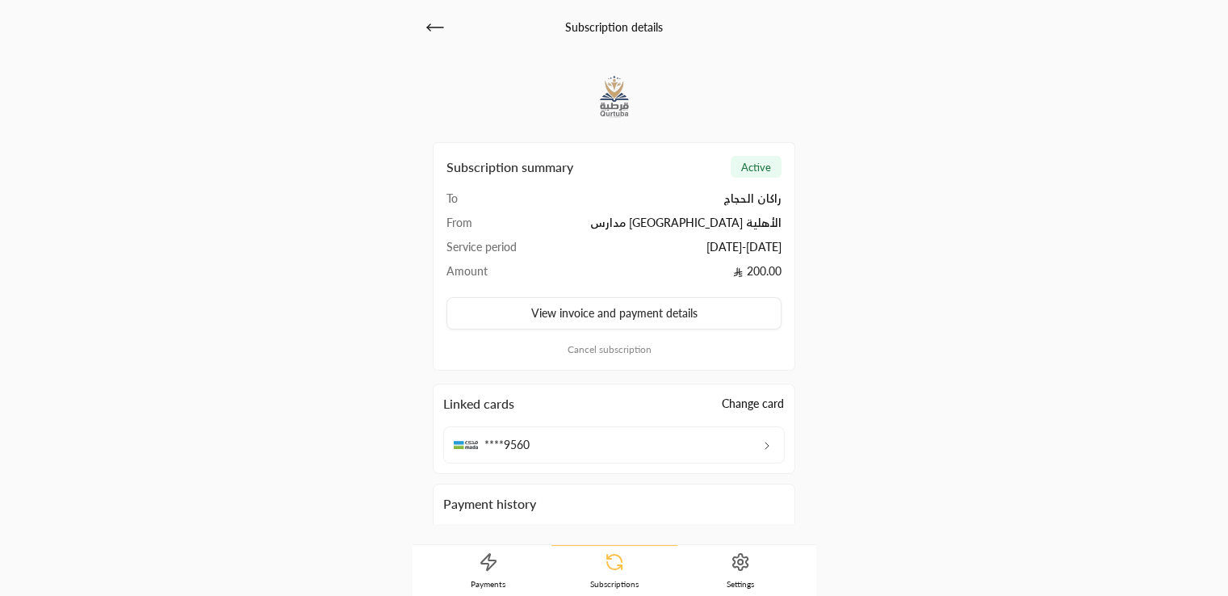
click at [748, 438] on div "****9560" at bounding box center [614, 444] width 342 height 37
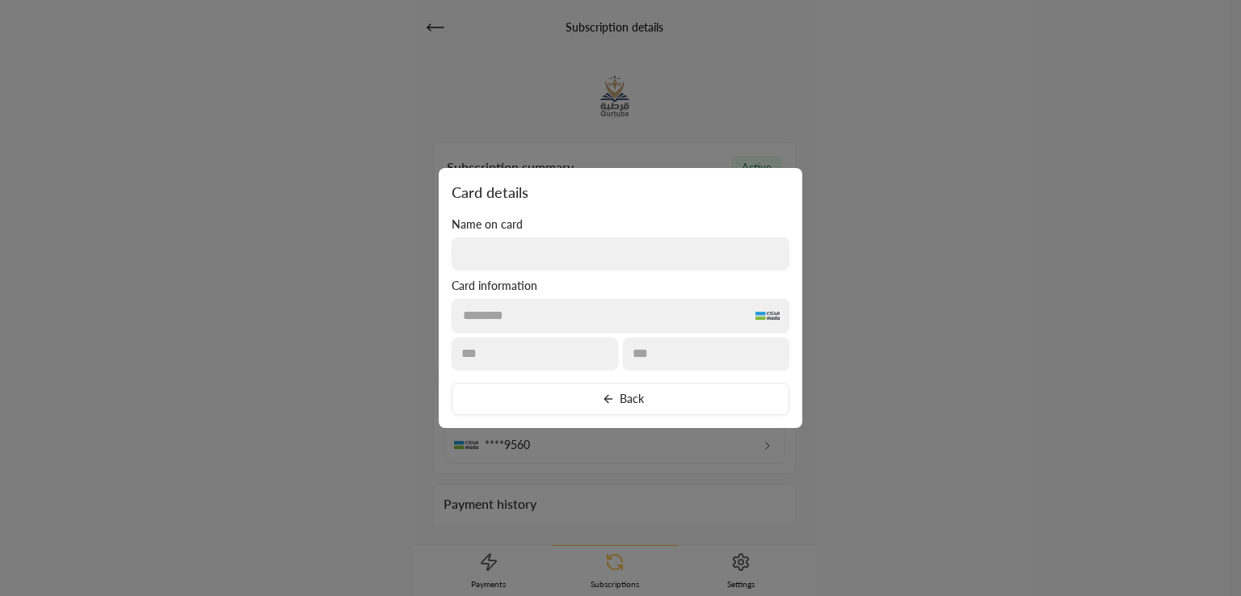
click at [735, 488] on div at bounding box center [620, 298] width 1241 height 596
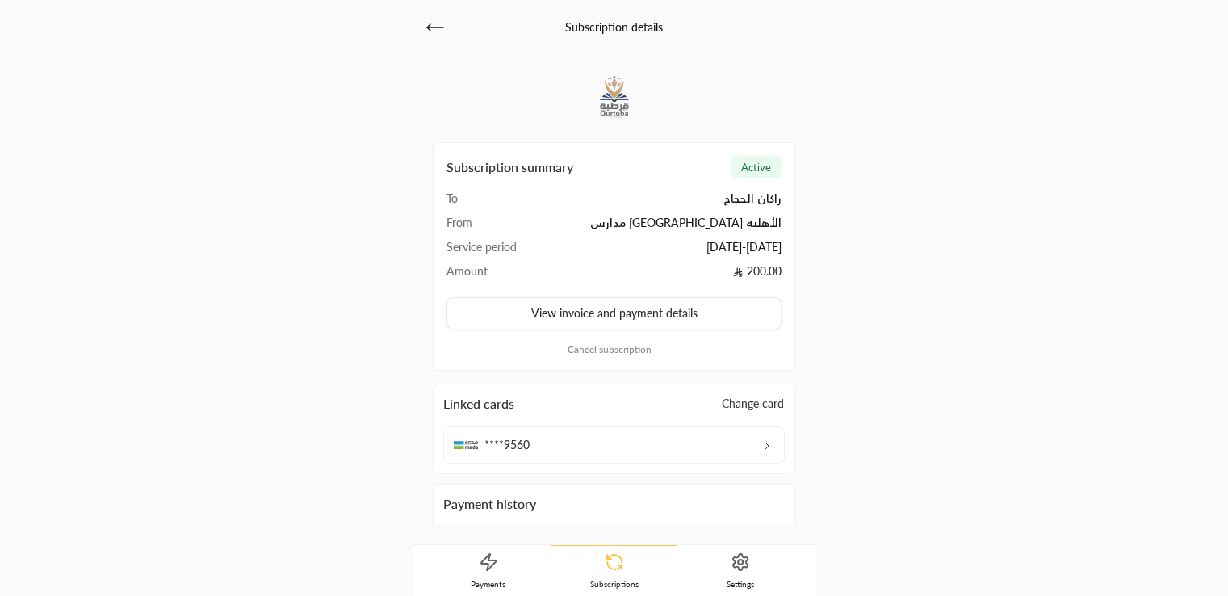
click at [760, 400] on button "Change card" at bounding box center [753, 404] width 64 height 18
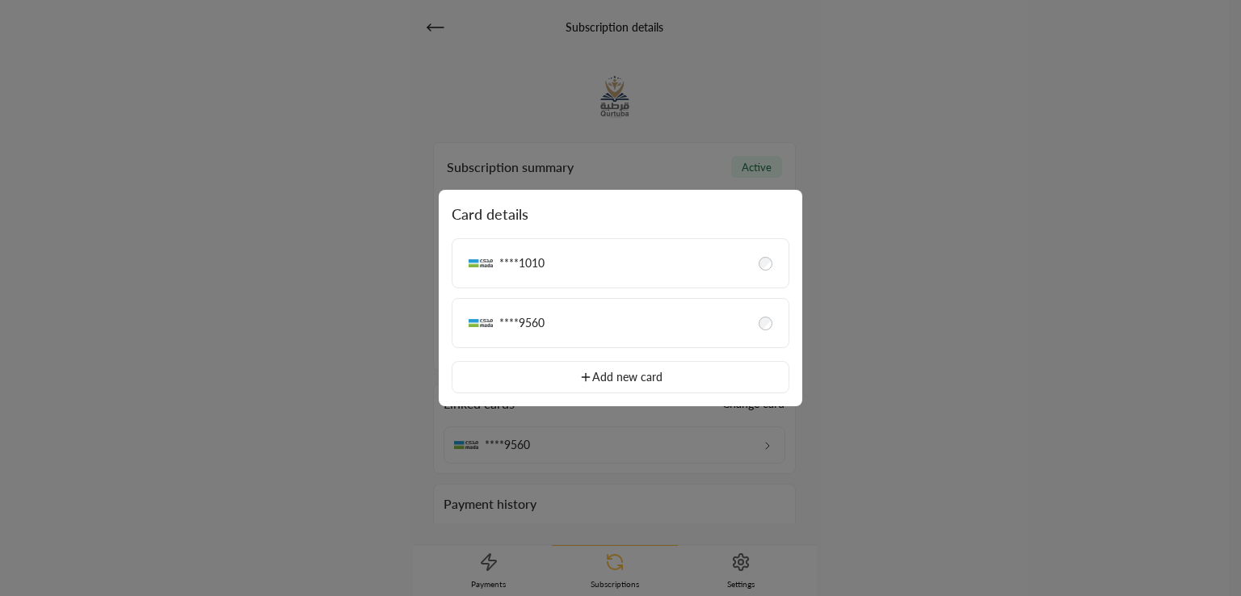
click at [737, 481] on div at bounding box center [620, 298] width 1241 height 596
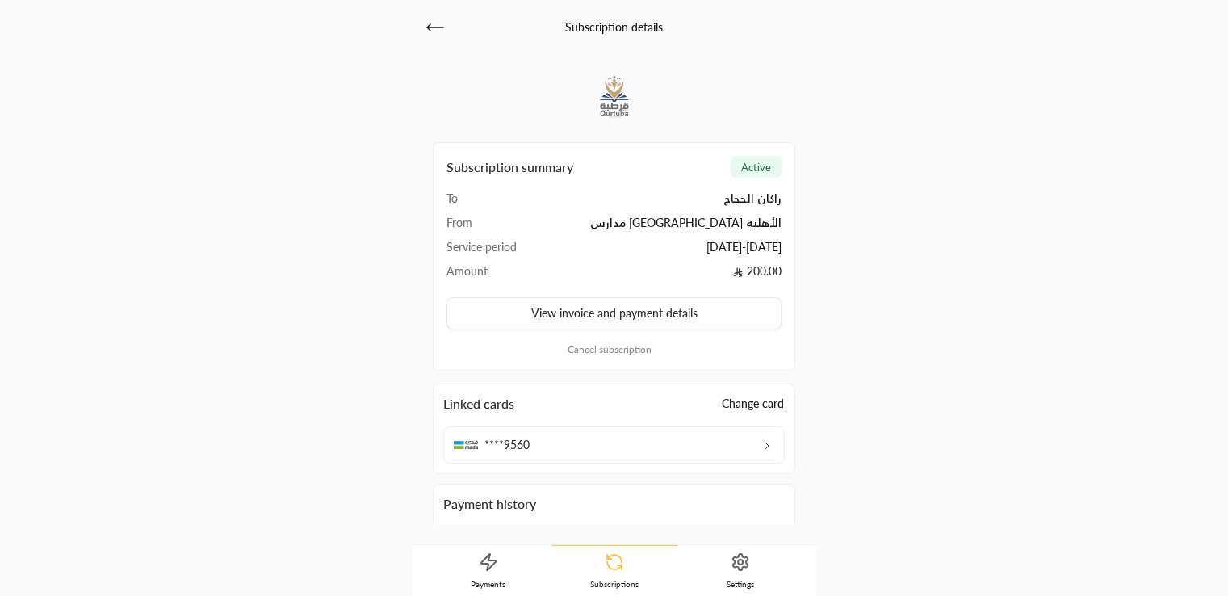
click at [413, 25] on div "Subscription details Subscription summary active To راكان الحجاج From مدارس قرط…" at bounding box center [615, 272] width 404 height 544
click at [426, 28] on icon at bounding box center [435, 27] width 19 height 19
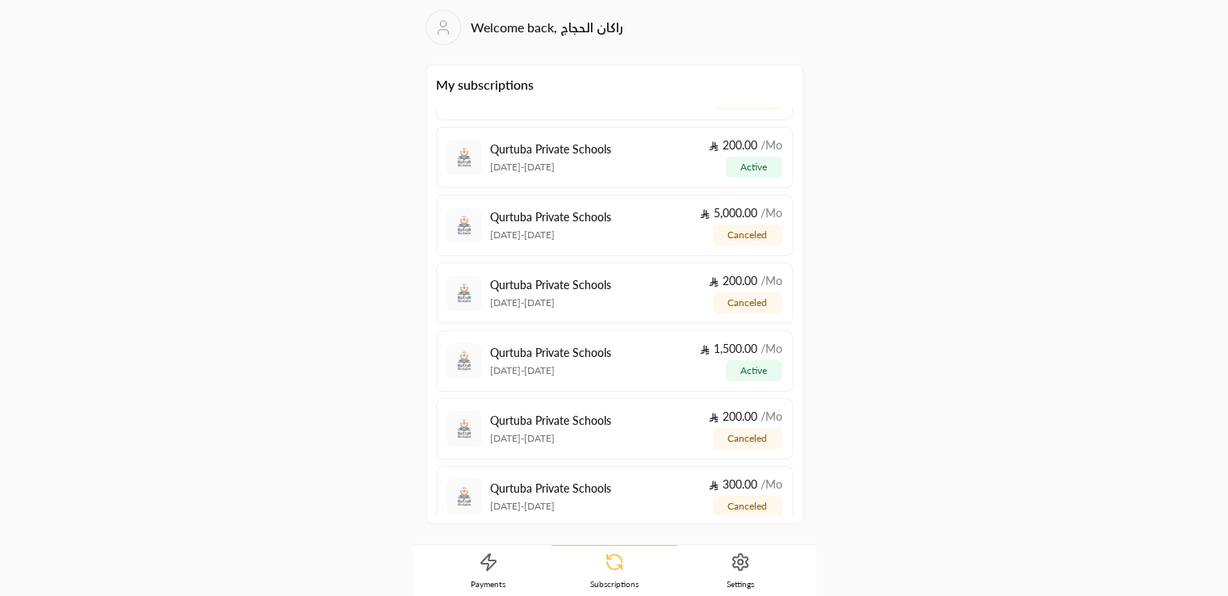
scroll to position [184, 0]
click at [581, 369] on p "1/09/2025 - 1/10/2025" at bounding box center [550, 370] width 121 height 13
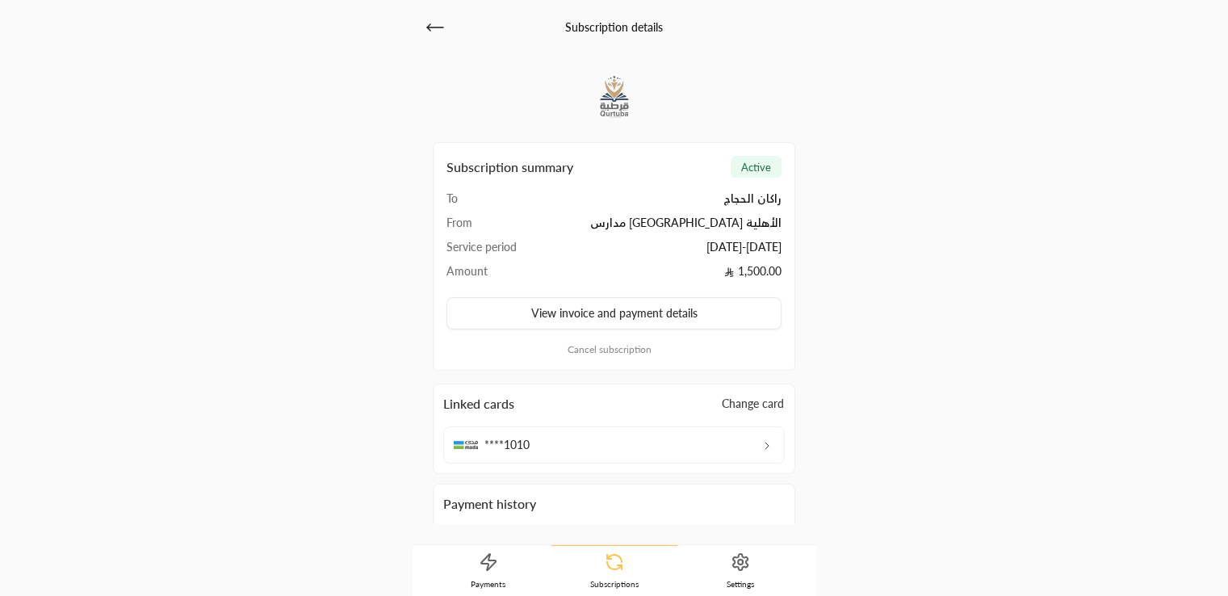
click at [756, 402] on button "Change card" at bounding box center [753, 404] width 64 height 18
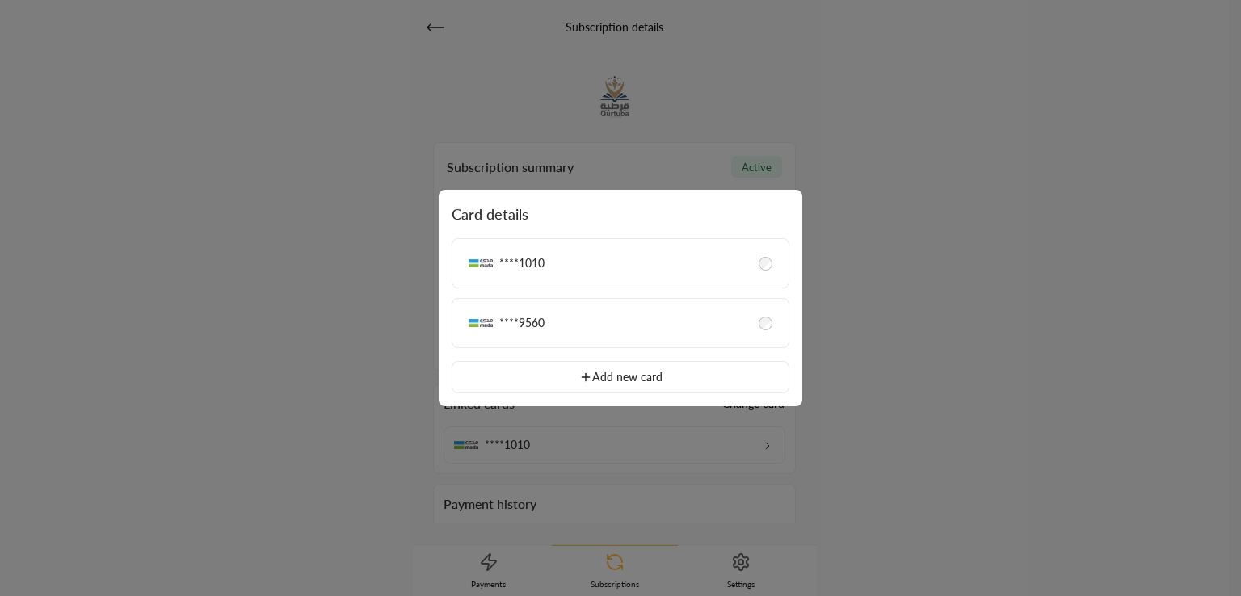
click at [633, 321] on div "****9560" at bounding box center [620, 323] width 317 height 29
click at [759, 317] on div "****9560" at bounding box center [620, 323] width 317 height 29
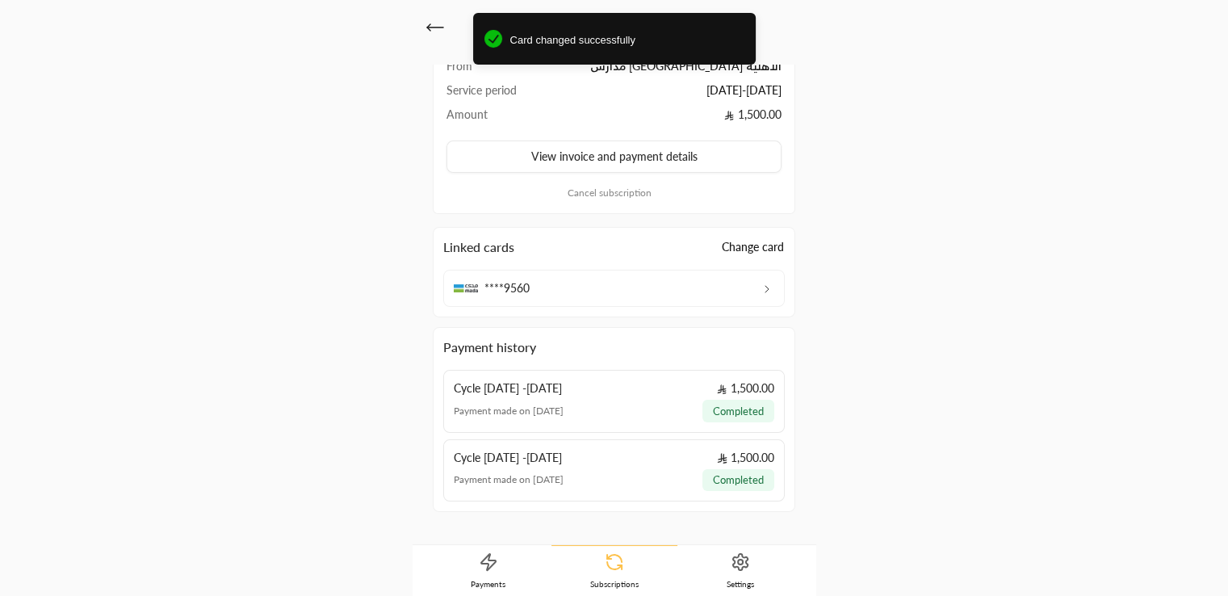
scroll to position [199, 0]
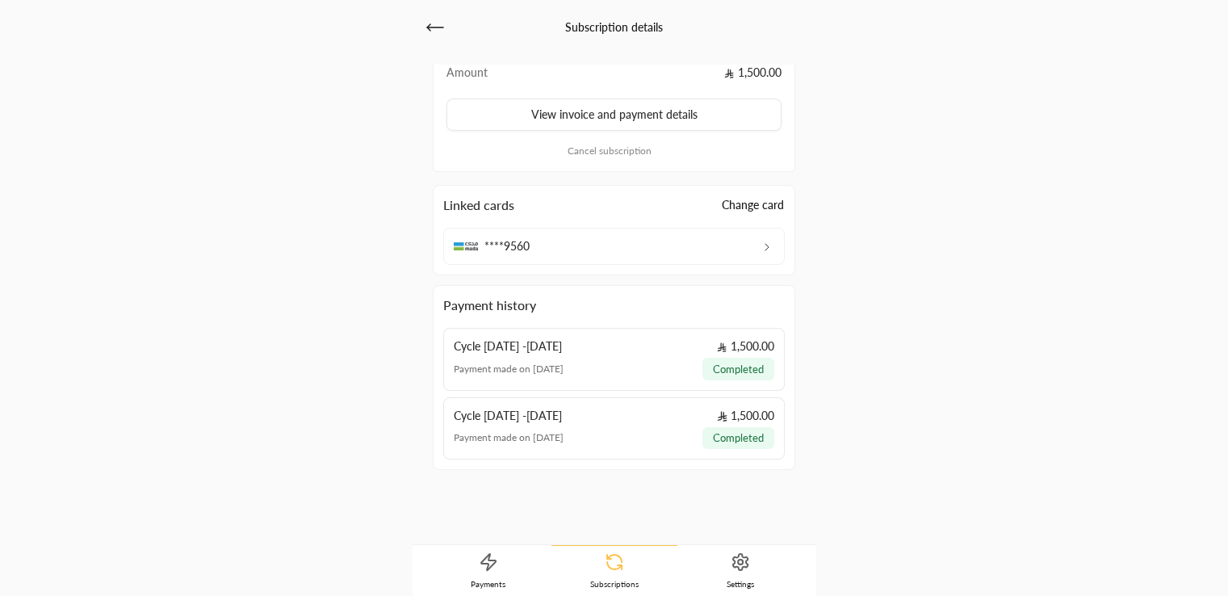
click at [732, 562] on icon at bounding box center [740, 561] width 19 height 19
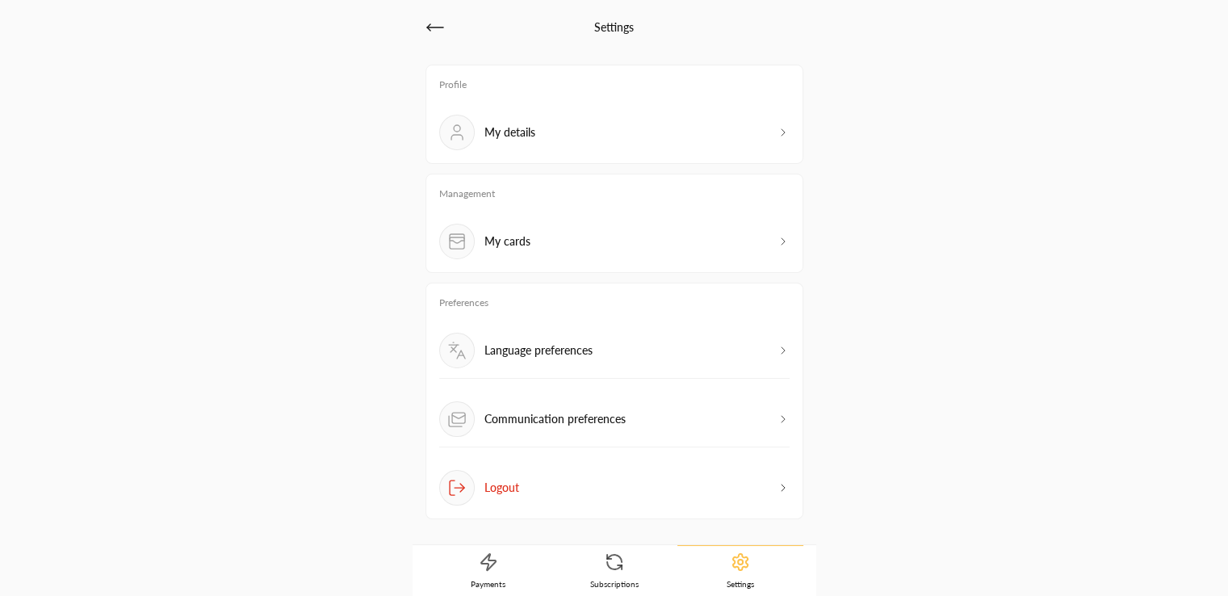
click at [620, 561] on icon at bounding box center [614, 558] width 15 height 7
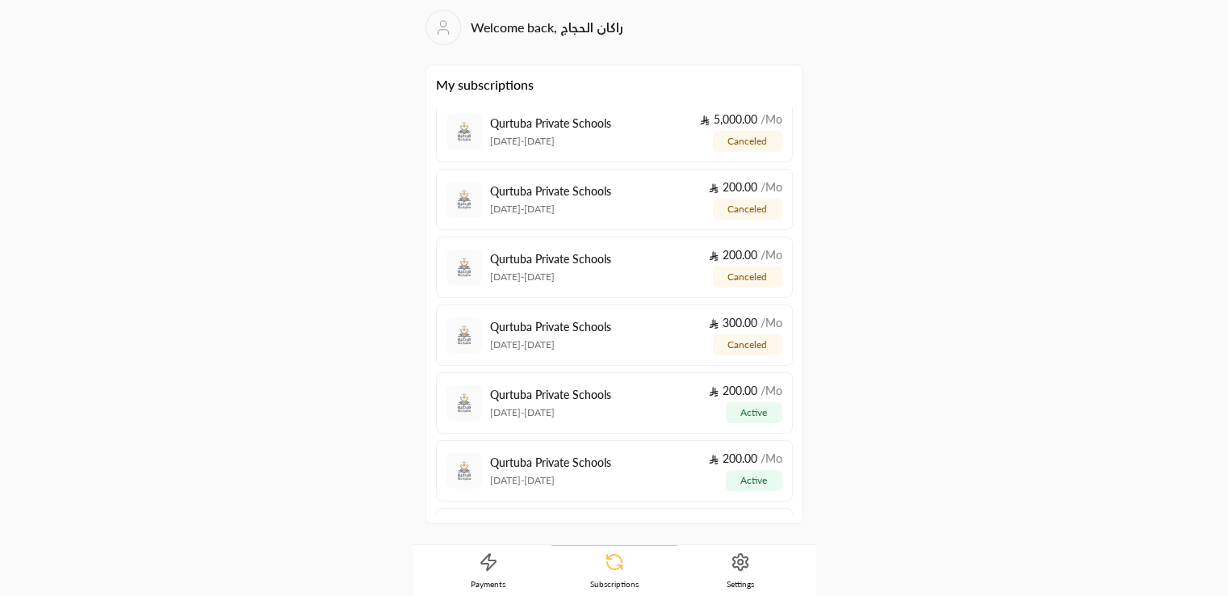
scroll to position [373, 0]
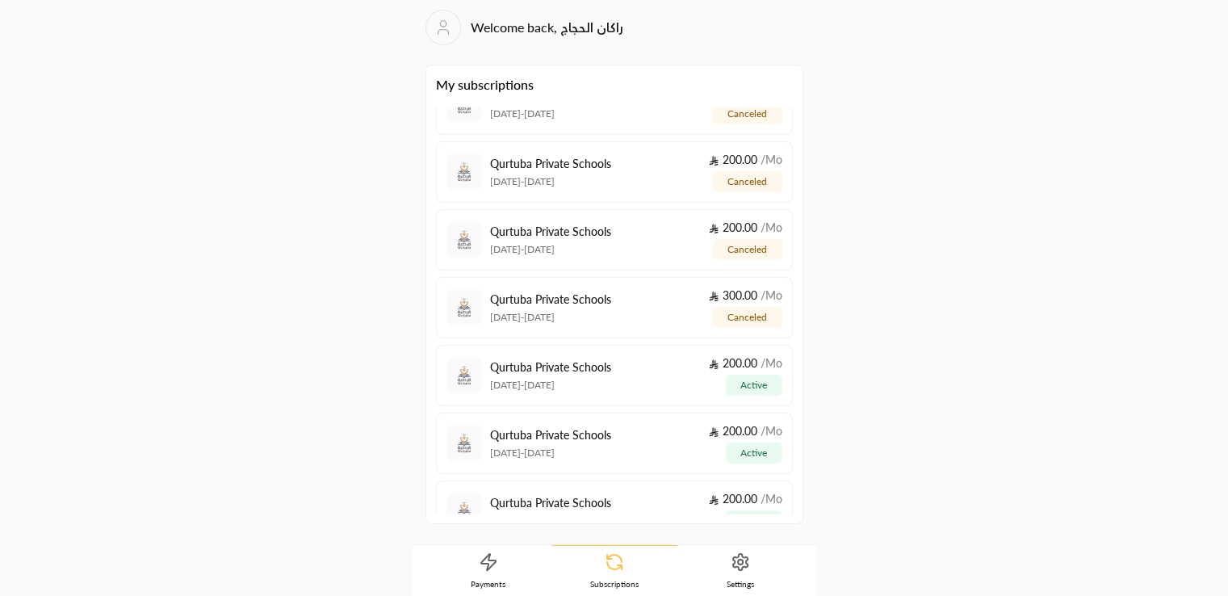
click at [624, 370] on div "Qurtuba Private Schools 2/09/2025 - 1/10/2025 200.00 / Mo active" at bounding box center [636, 375] width 292 height 40
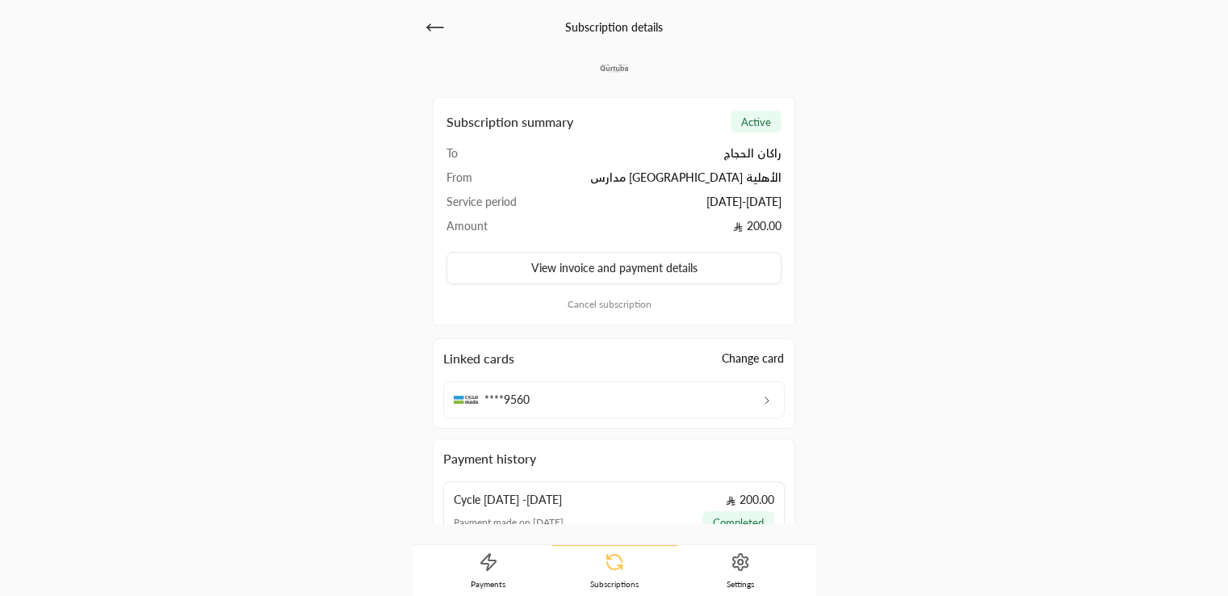
scroll to position [47, 0]
click at [436, 33] on icon at bounding box center [435, 27] width 19 height 19
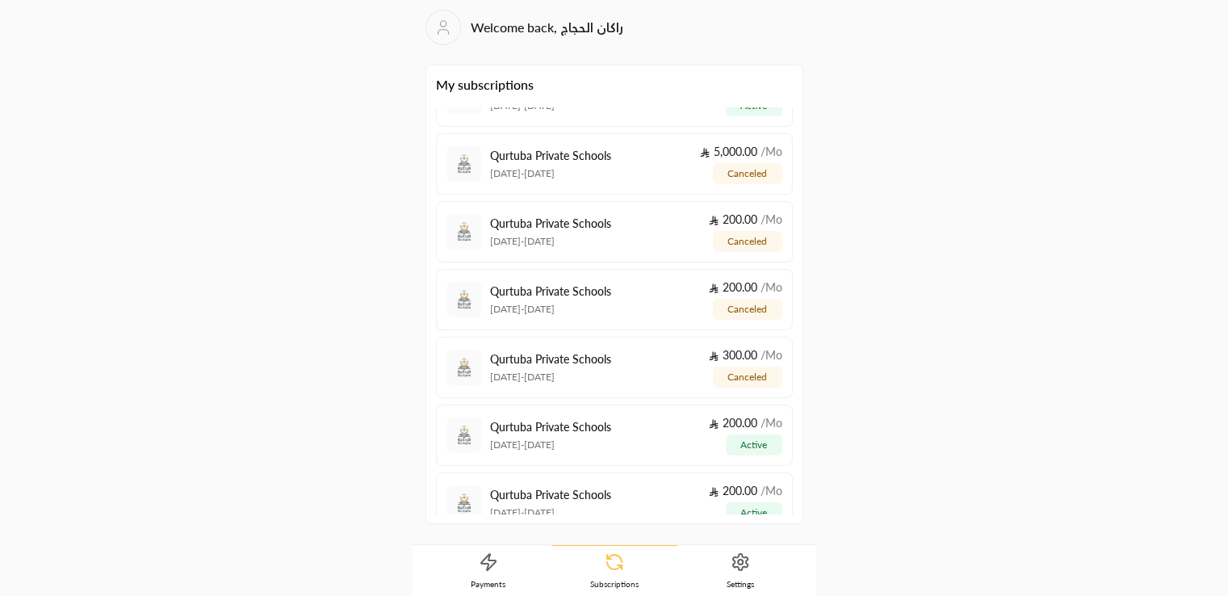
scroll to position [404, 0]
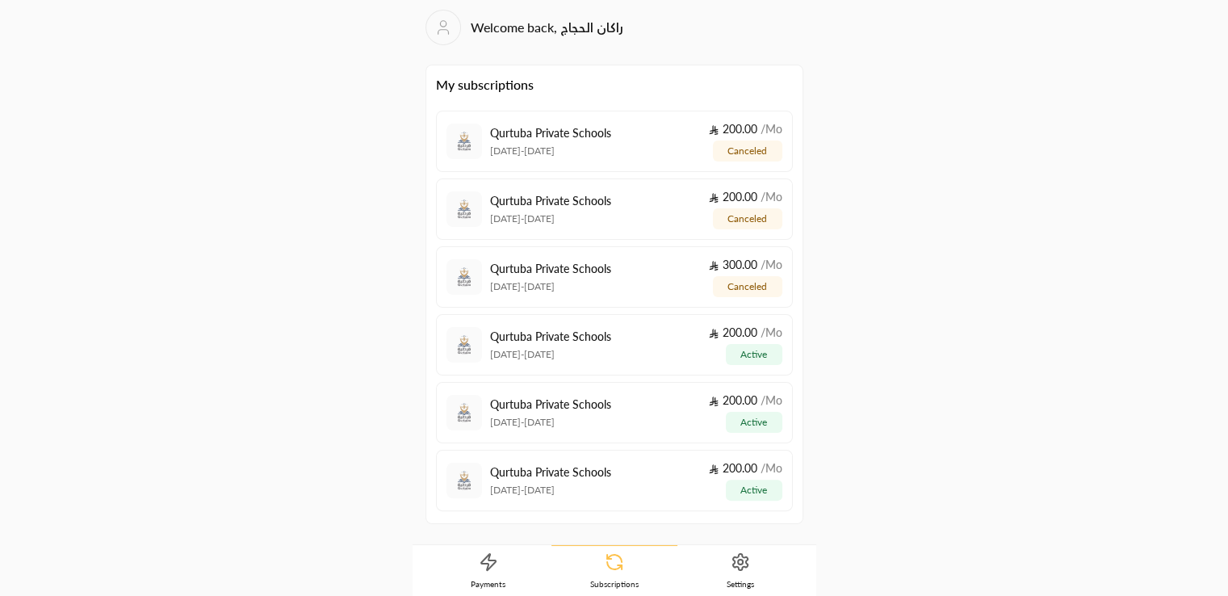
click at [636, 426] on div "Qurtuba Private Schools 30/08/2025 - 30/09/2025 200.00 / Mo active" at bounding box center [636, 413] width 292 height 40
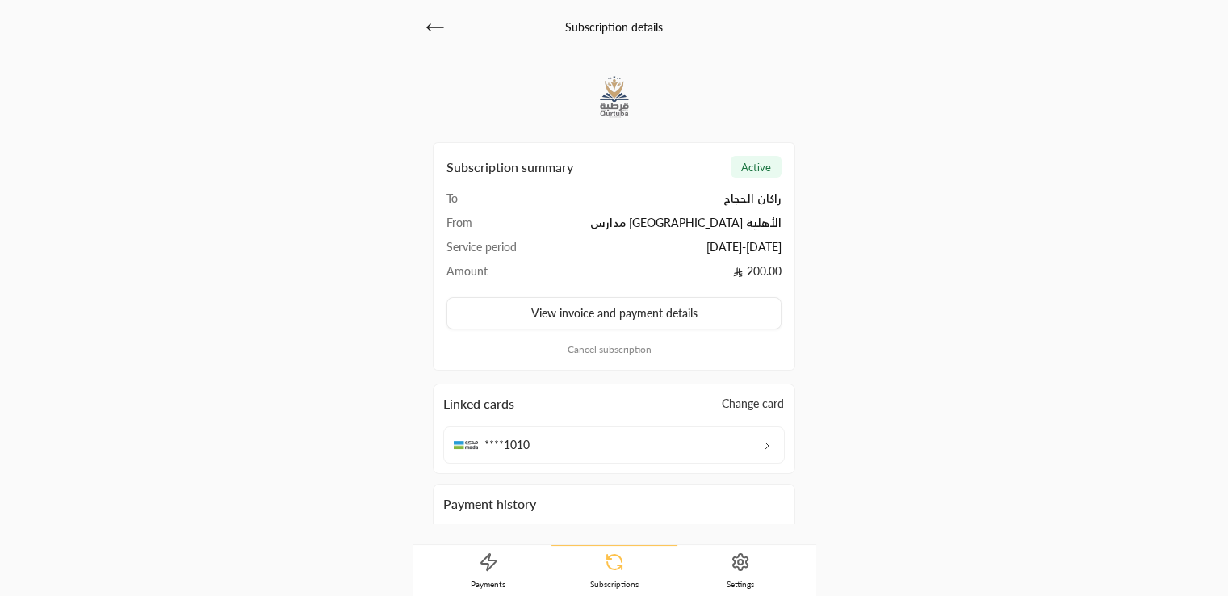
click at [741, 411] on div "Linked cards Change card ****1010" at bounding box center [614, 429] width 363 height 90
click at [734, 406] on button "Change card" at bounding box center [753, 404] width 64 height 18
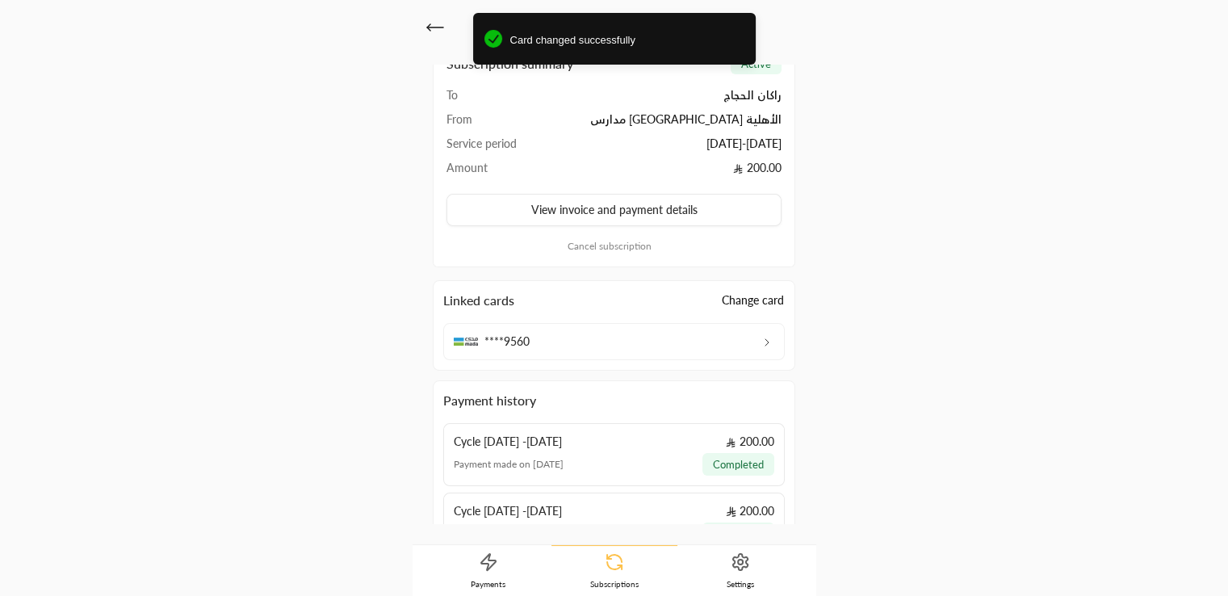
scroll to position [199, 0]
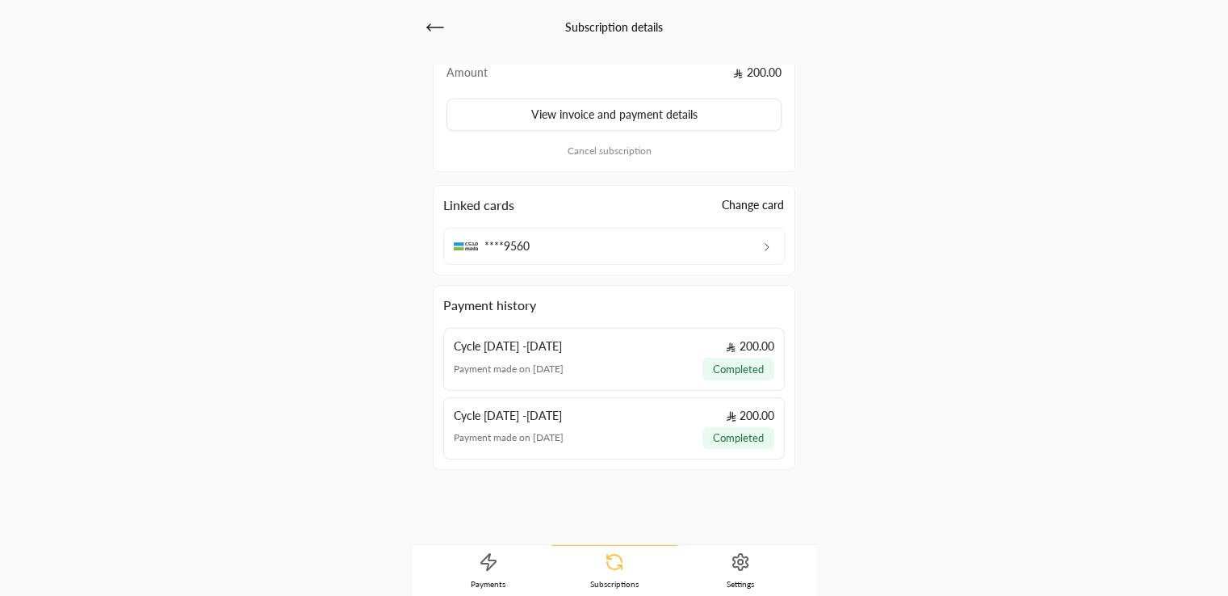
click at [503, 578] on span "Payments" at bounding box center [488, 583] width 35 height 11
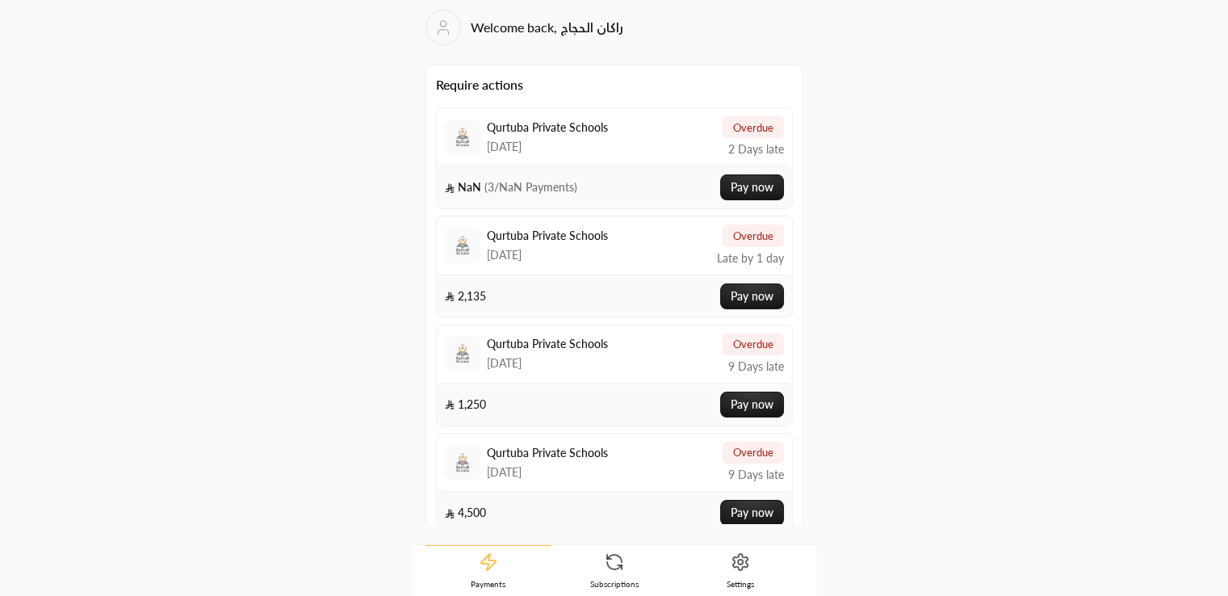
click at [627, 551] on link "Subscriptions" at bounding box center [615, 571] width 126 height 50
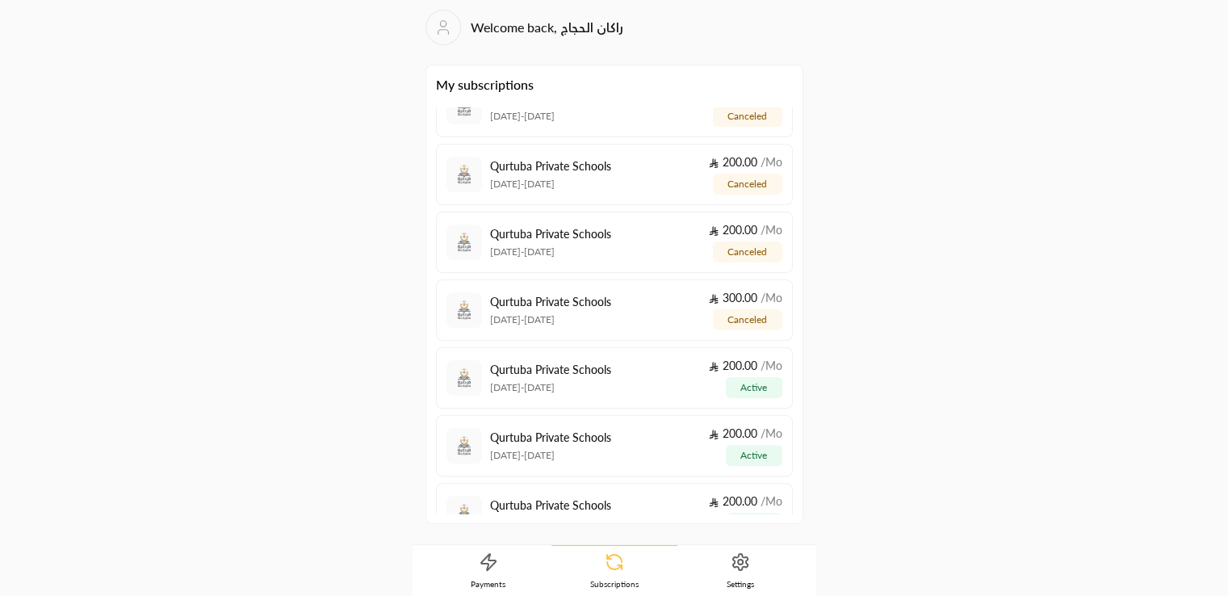
scroll to position [472, 0]
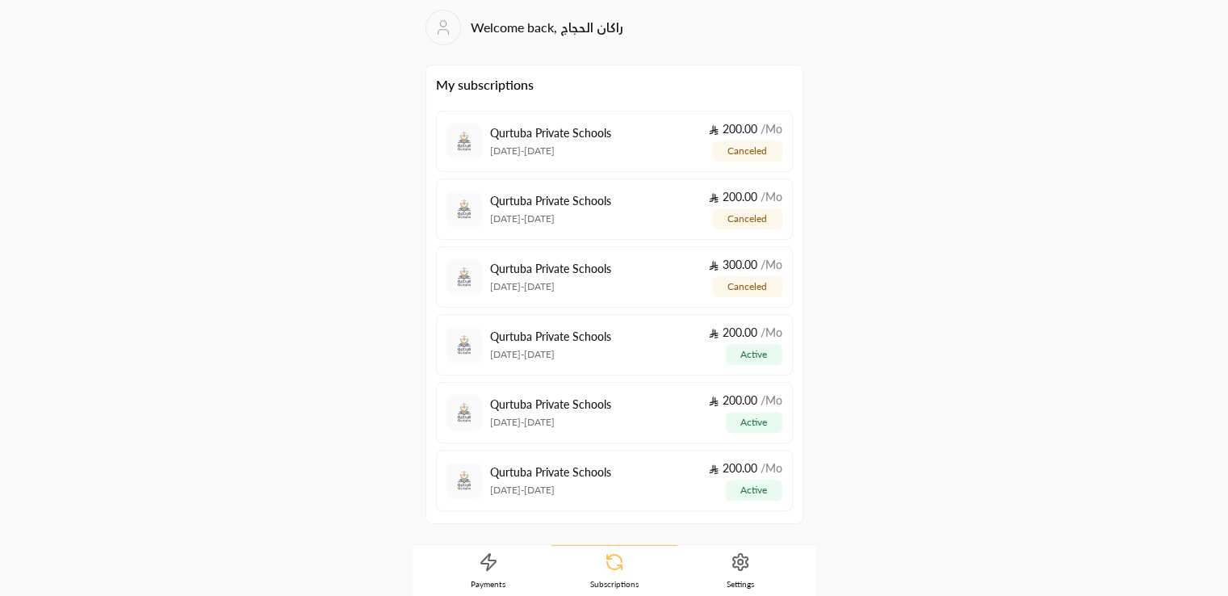
click at [611, 492] on div "Qurtuba Private Schools 2/09/2025 - 1/10/2025 200.00 / Mo active" at bounding box center [636, 480] width 292 height 40
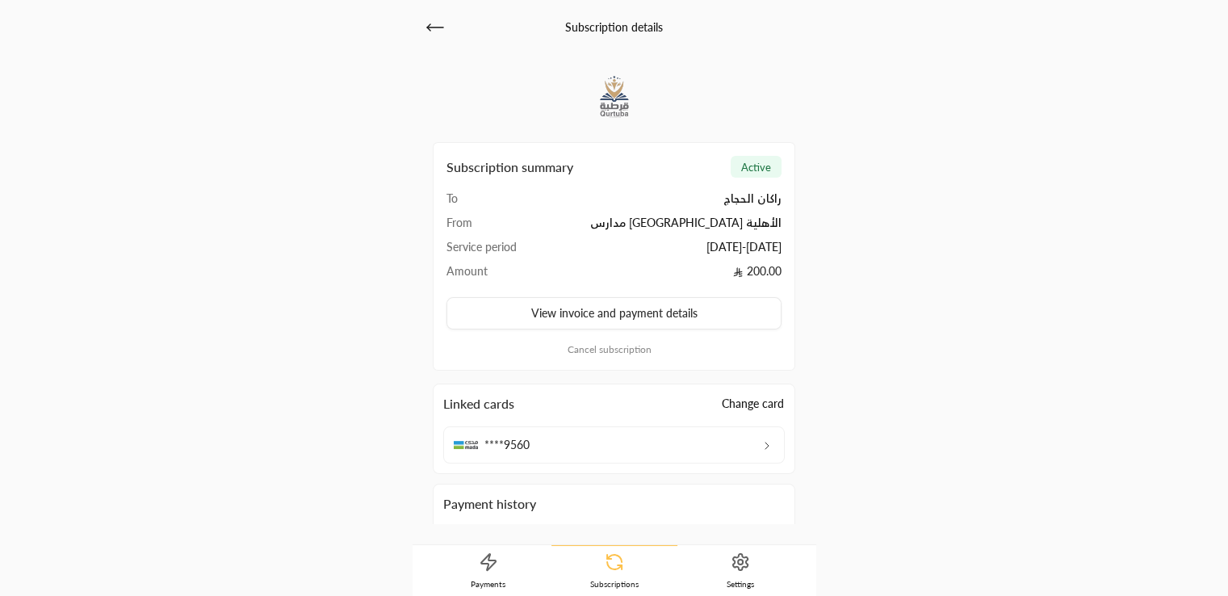
scroll to position [130, 0]
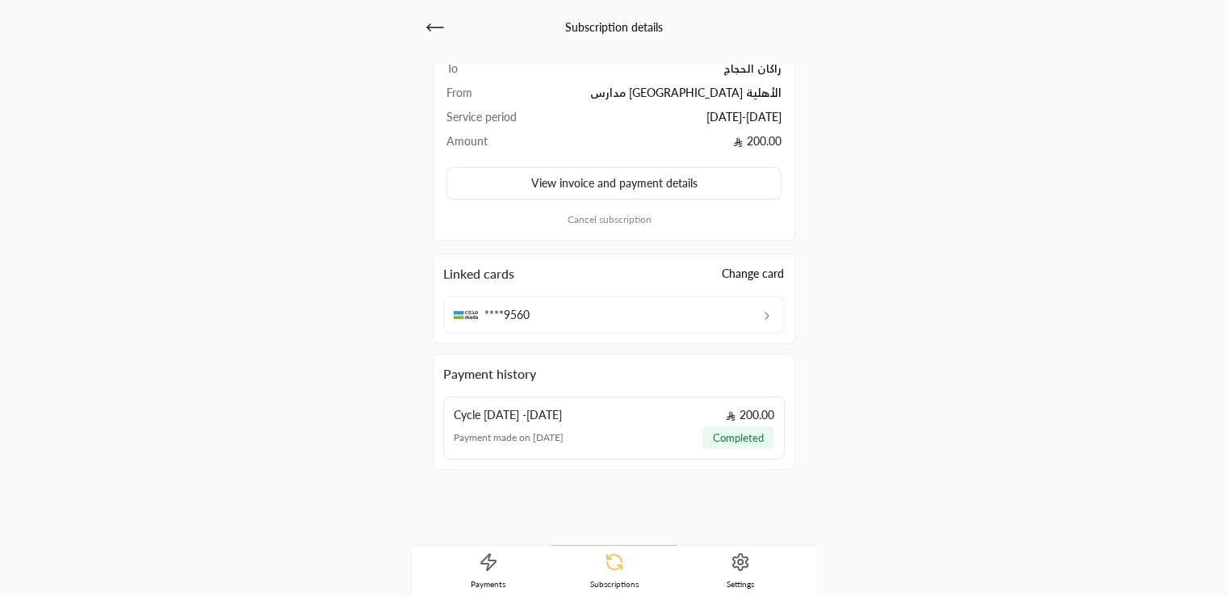
click at [953, 339] on div "Subscription details Subscription summary active To راكان الحجاج From مدارس قرط…" at bounding box center [614, 298] width 1228 height 596
click at [1006, 265] on div "Subscription details Subscription summary active To راكان الحجاج From مدارس قرط…" at bounding box center [614, 298] width 1228 height 596
click at [947, 380] on div "Subscription details Subscription summary active To راكان الحجاج From مدارس قرط…" at bounding box center [614, 298] width 1228 height 596
click at [724, 556] on link "Settings" at bounding box center [741, 571] width 126 height 50
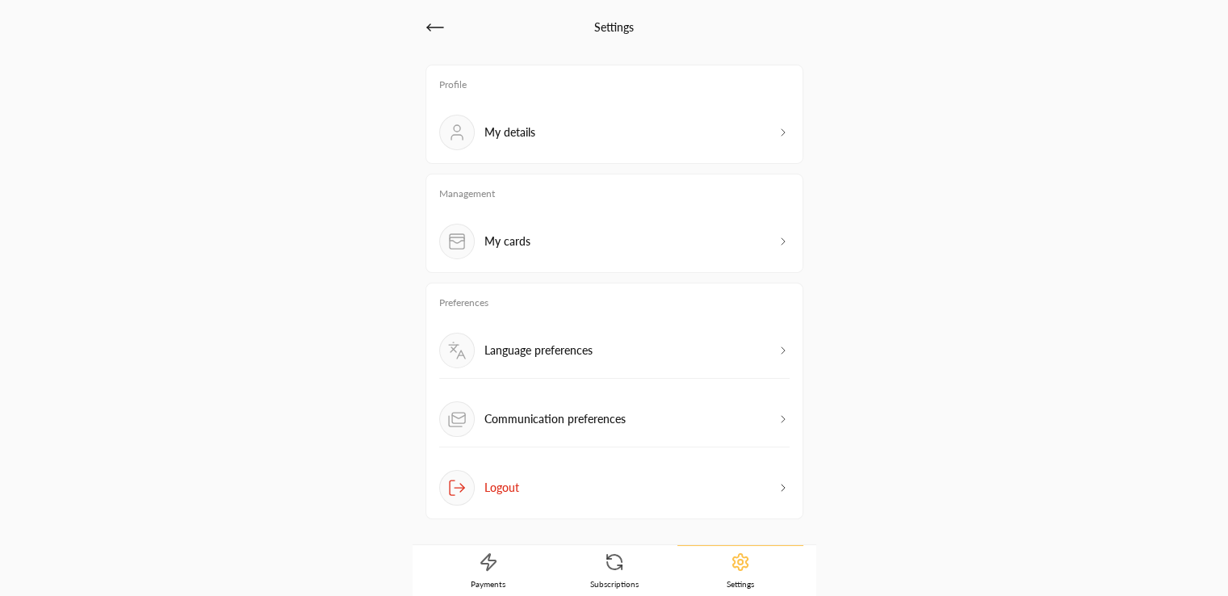
click at [514, 249] on p "My cards" at bounding box center [508, 241] width 46 height 16
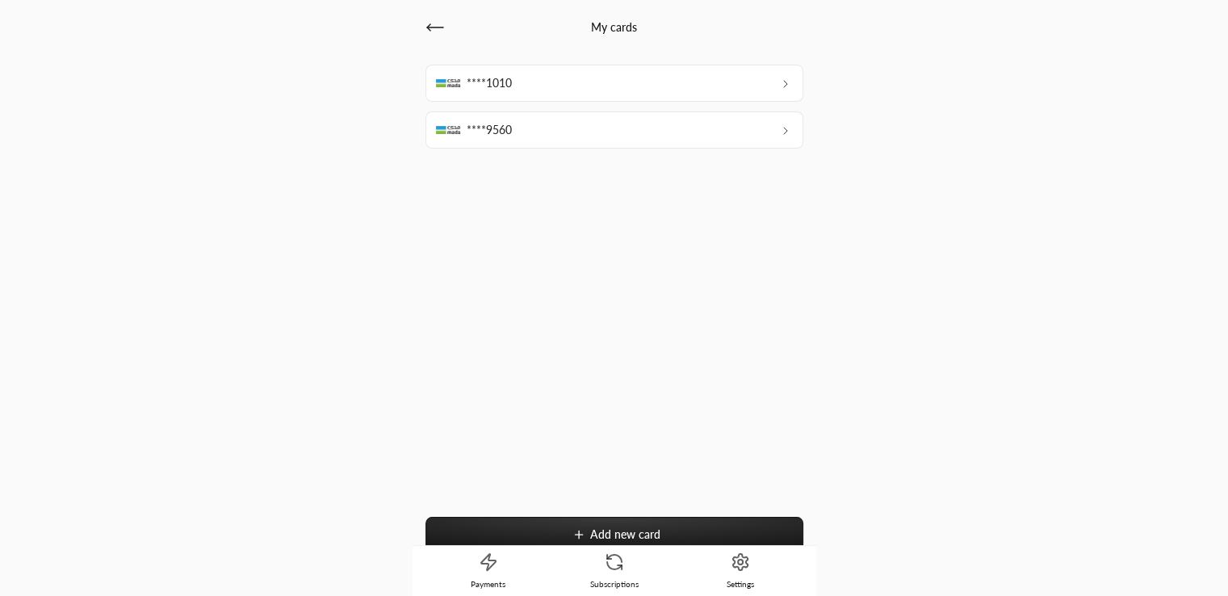
click at [514, 78] on div "****1010" at bounding box center [615, 83] width 378 height 37
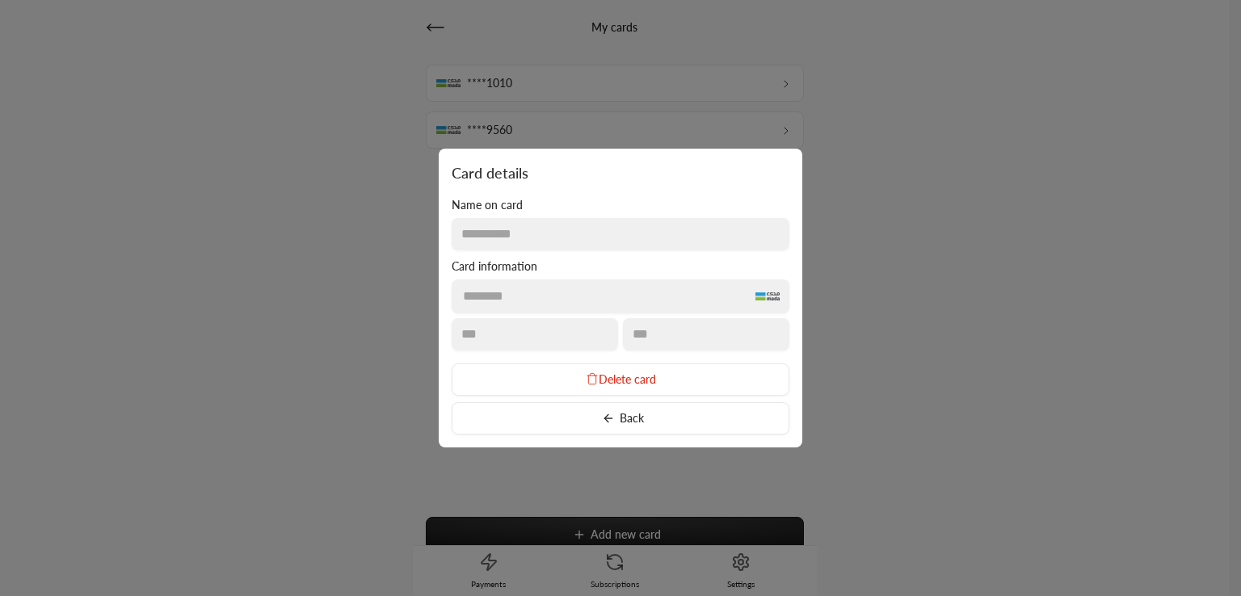
click at [619, 377] on span "Delete card" at bounding box center [626, 379] width 57 height 14
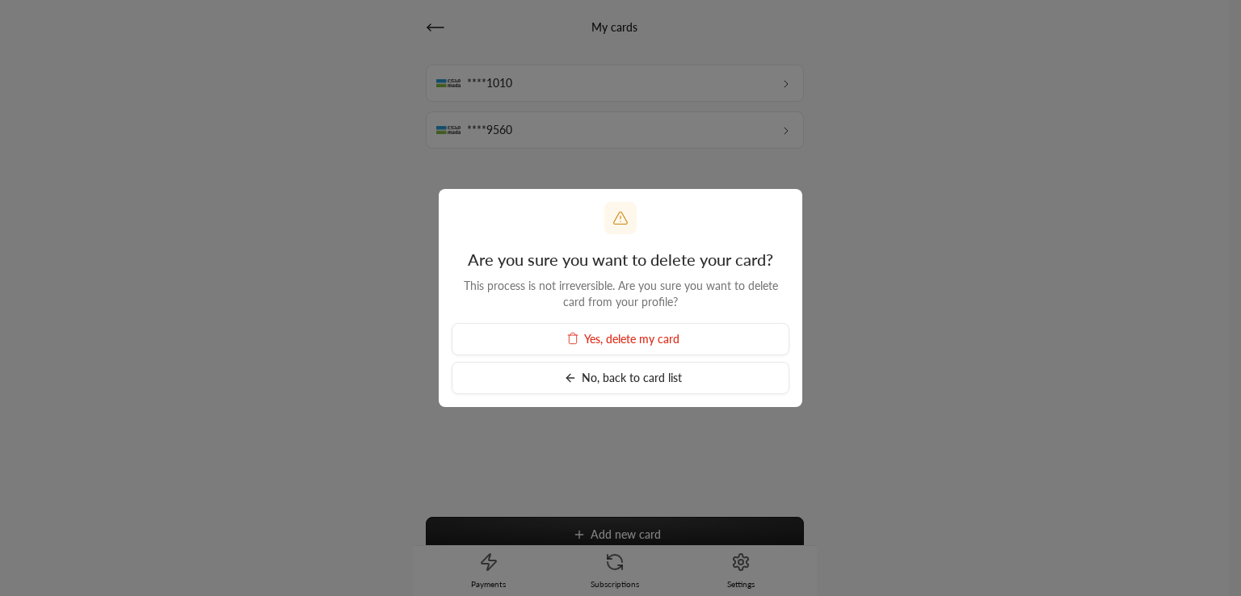
click at [598, 340] on span "Yes, delete my card" at bounding box center [631, 339] width 95 height 14
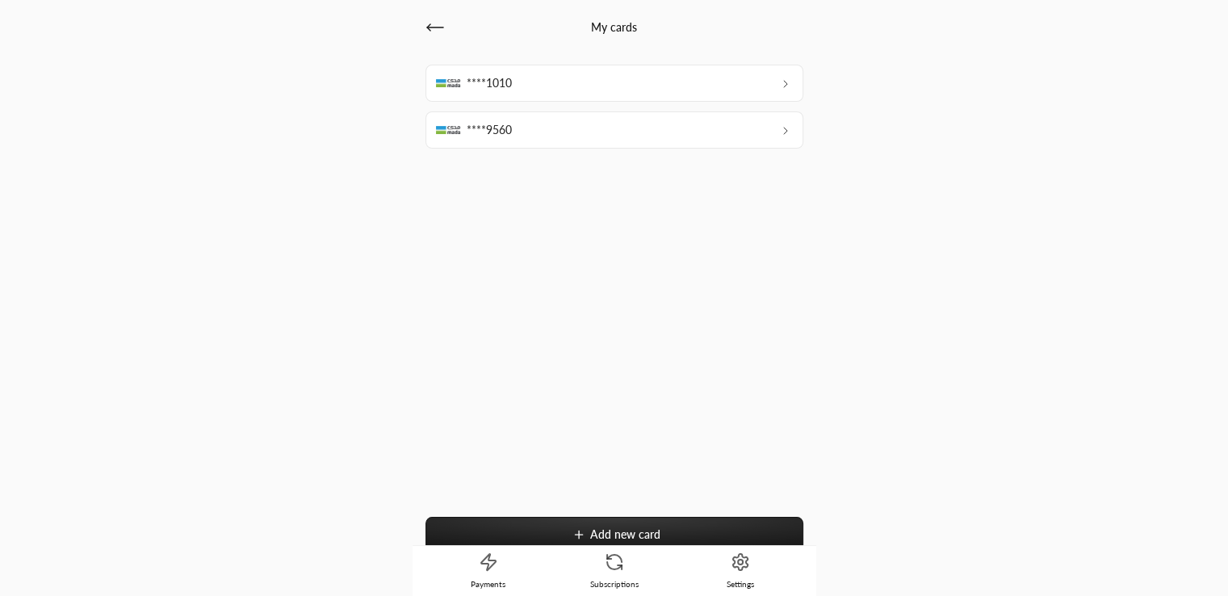
click at [542, 86] on div "****1010" at bounding box center [615, 83] width 378 height 37
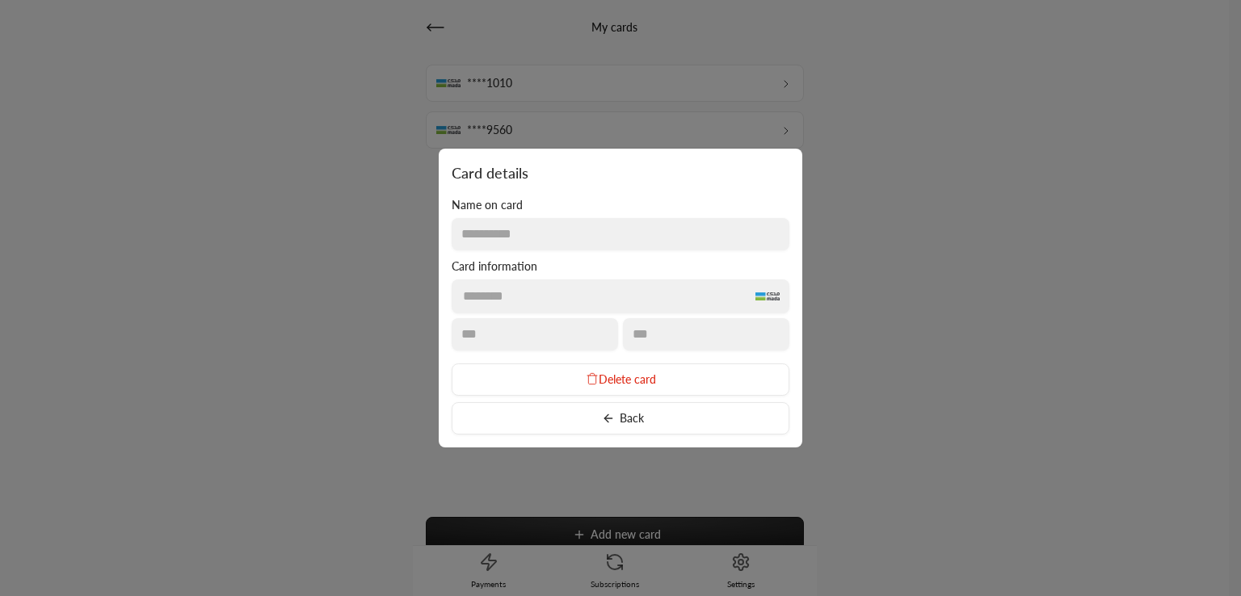
click at [617, 380] on span "Delete card" at bounding box center [626, 379] width 57 height 14
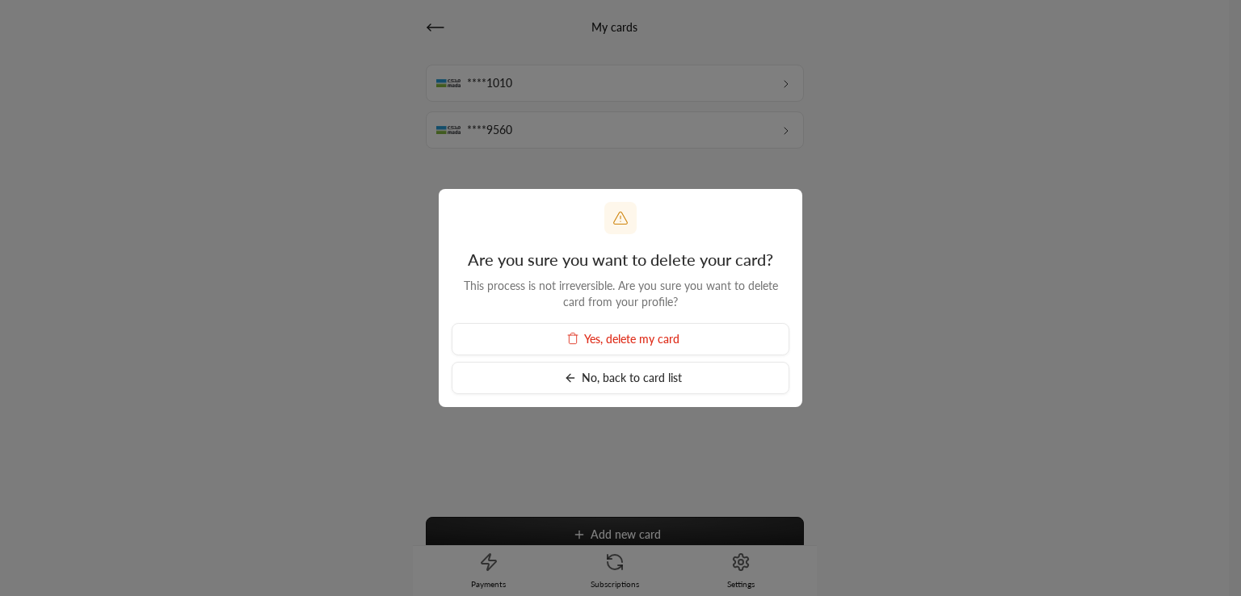
click at [617, 338] on span "Yes, delete my card" at bounding box center [631, 339] width 95 height 14
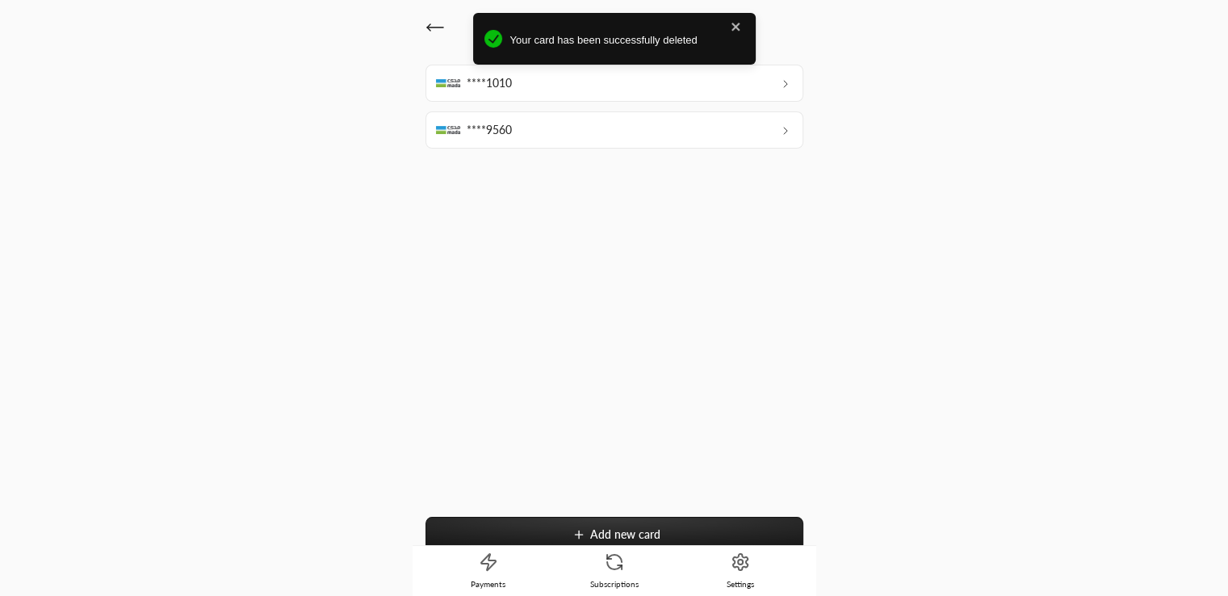
click at [616, 569] on icon at bounding box center [614, 561] width 19 height 19
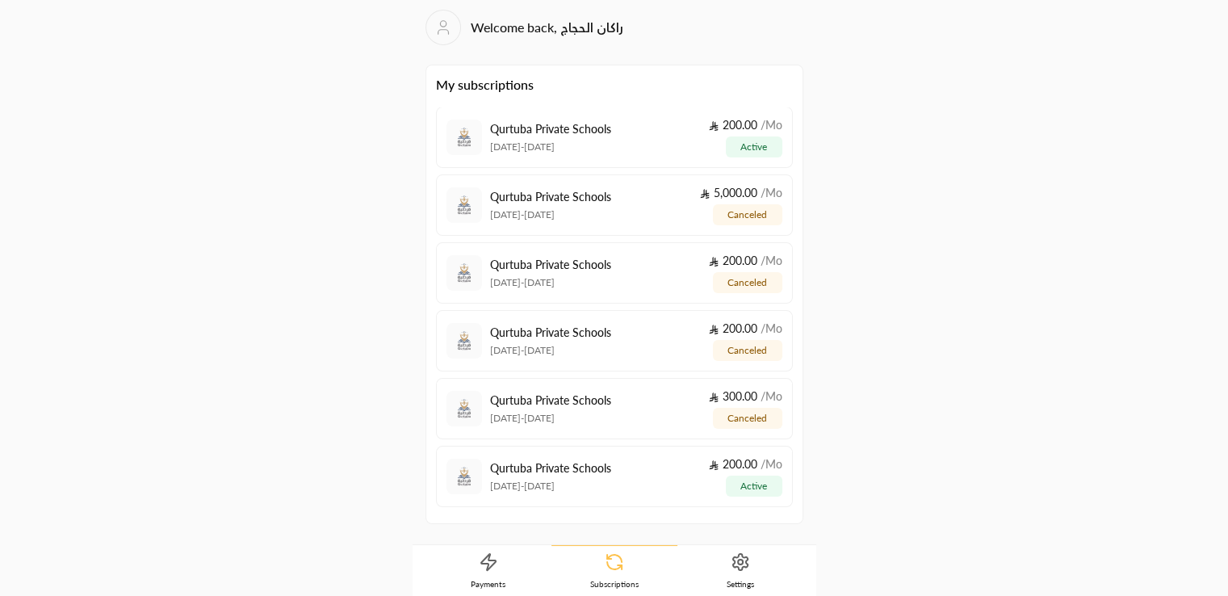
scroll to position [336, 0]
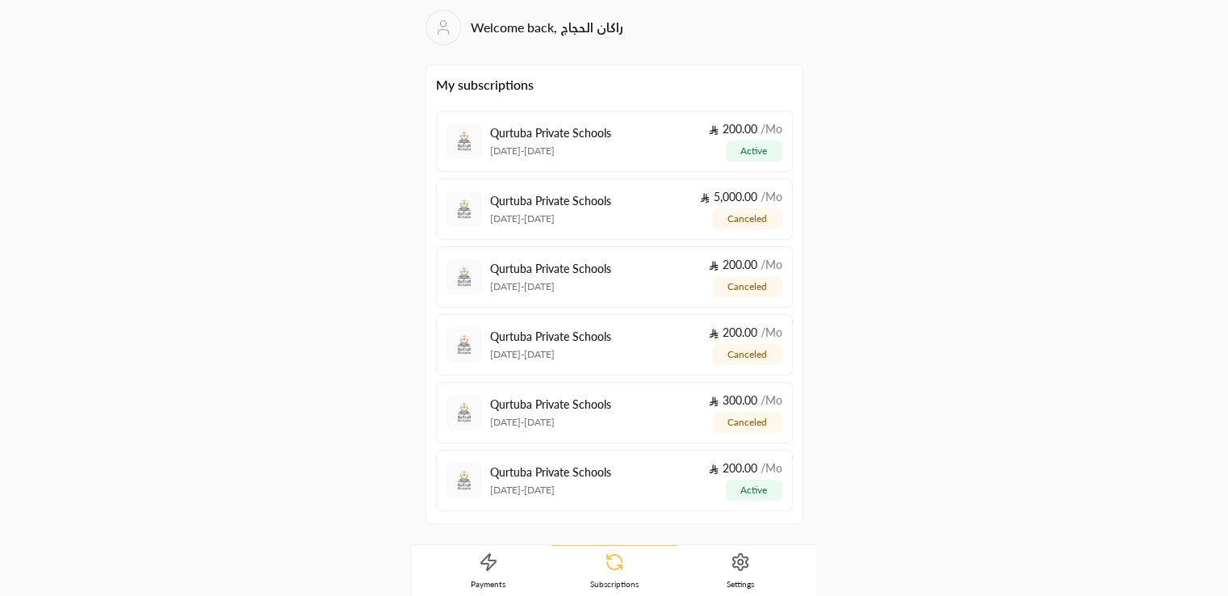
click at [953, 302] on div "Welcome back, راكان الحجاج My subscriptions Qurtuba Private Schools [DATE] - [D…" at bounding box center [614, 298] width 1228 height 596
click at [888, 595] on div "Welcome back, راكان الحجاج My subscriptions Qurtuba Private Schools [DATE] - [D…" at bounding box center [614, 298] width 615 height 596
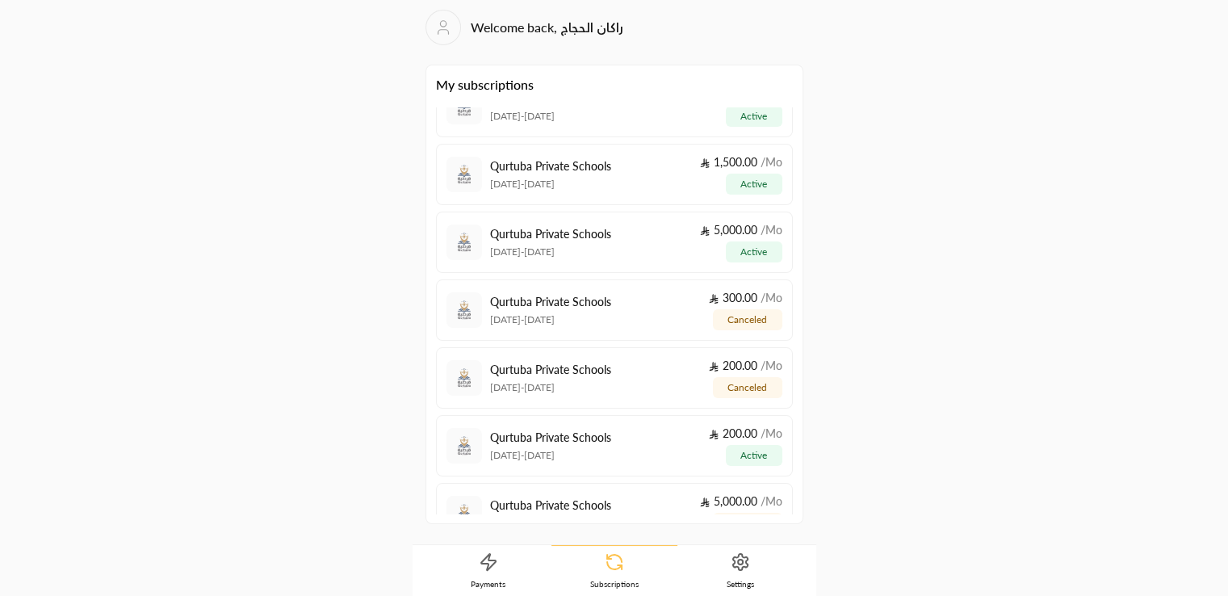
scroll to position [12, 0]
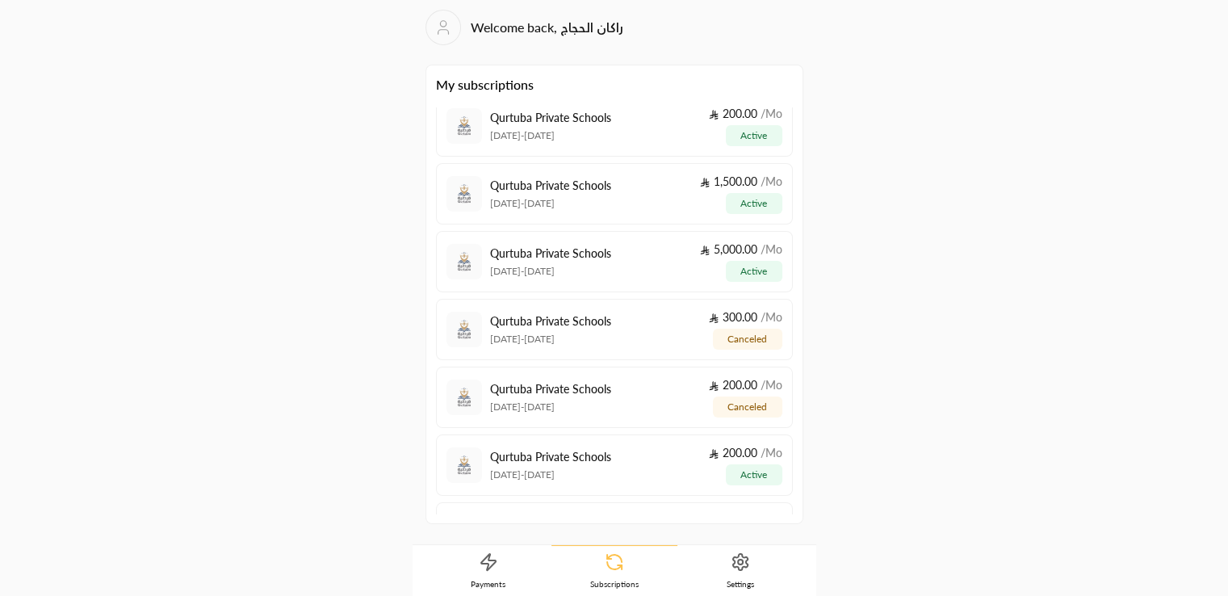
click at [729, 566] on link "Settings" at bounding box center [741, 571] width 126 height 50
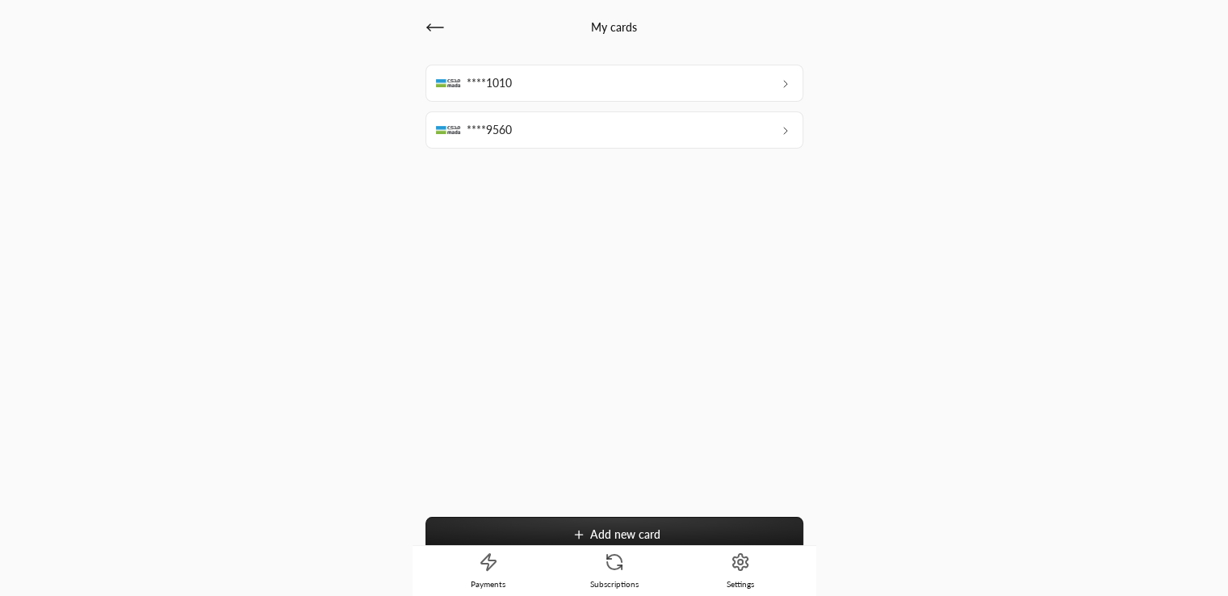
click at [553, 88] on div "****1010" at bounding box center [615, 83] width 378 height 37
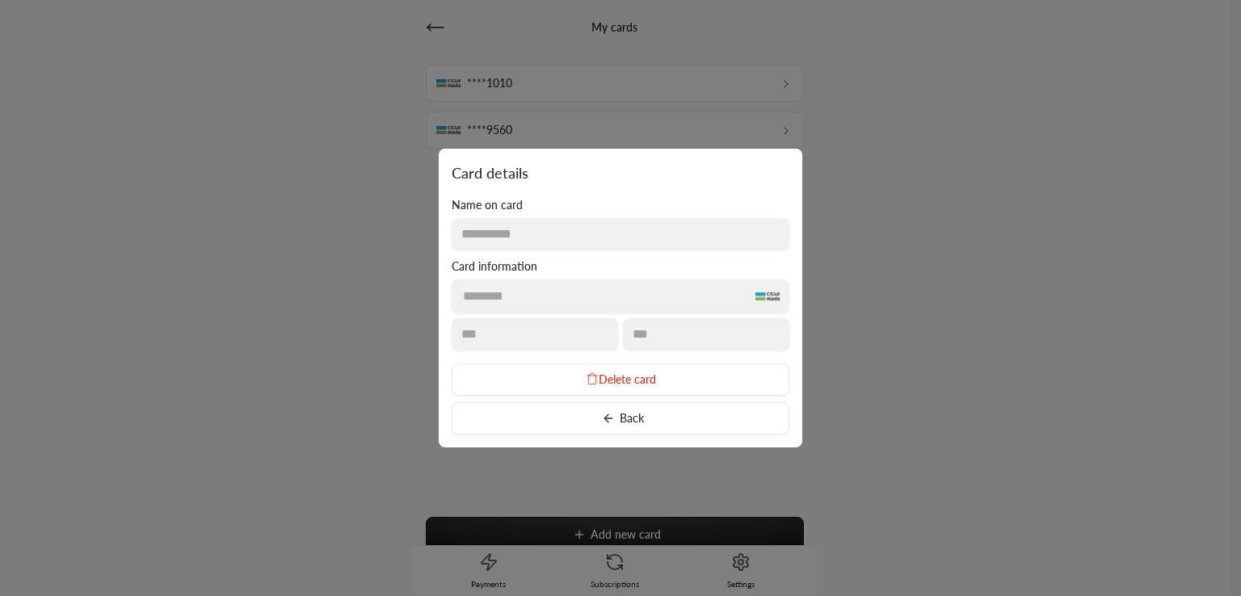
click at [905, 225] on div at bounding box center [620, 298] width 1241 height 596
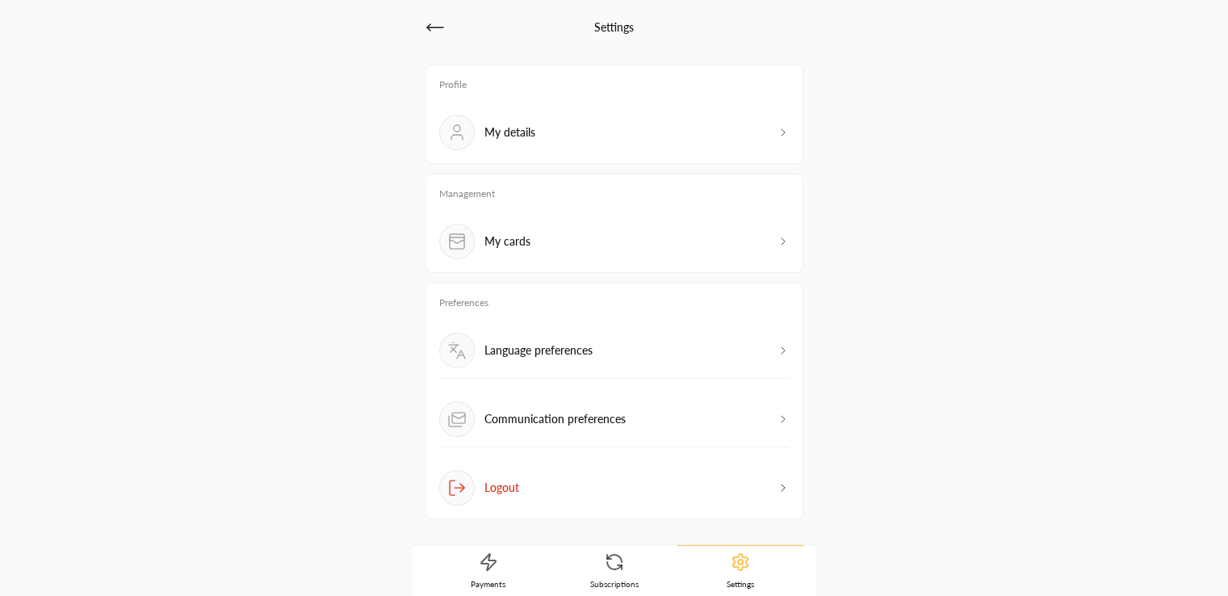
click at [607, 555] on icon at bounding box center [609, 557] width 4 height 4
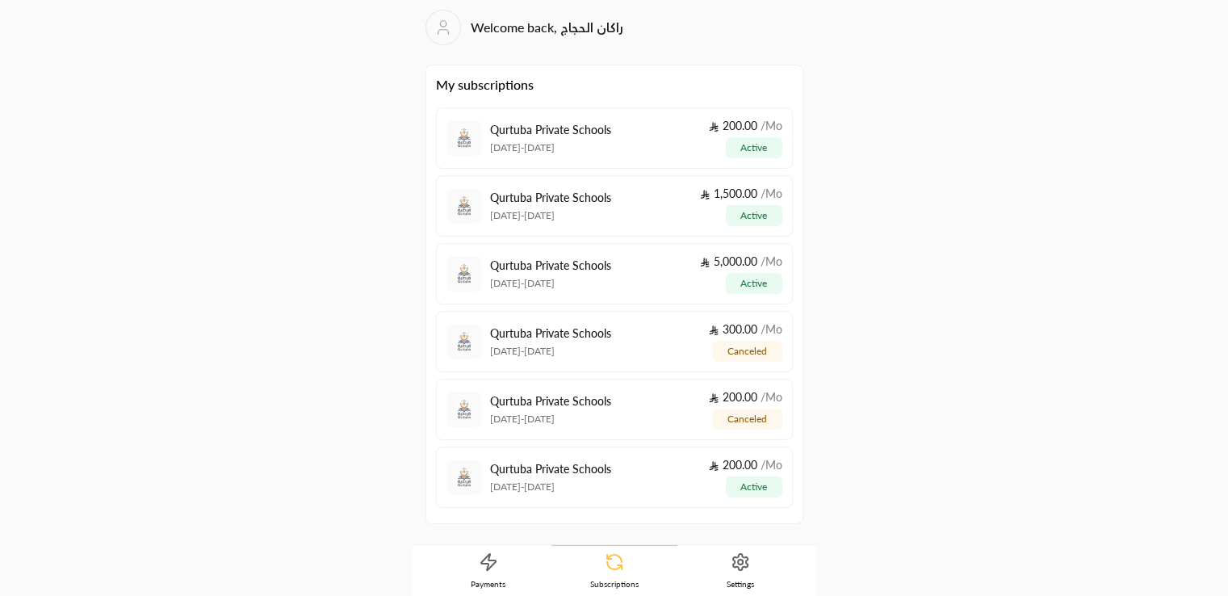
click at [575, 136] on div "Qurtuba Private Schools 30/08/2025 - 30/09/2025" at bounding box center [550, 138] width 121 height 32
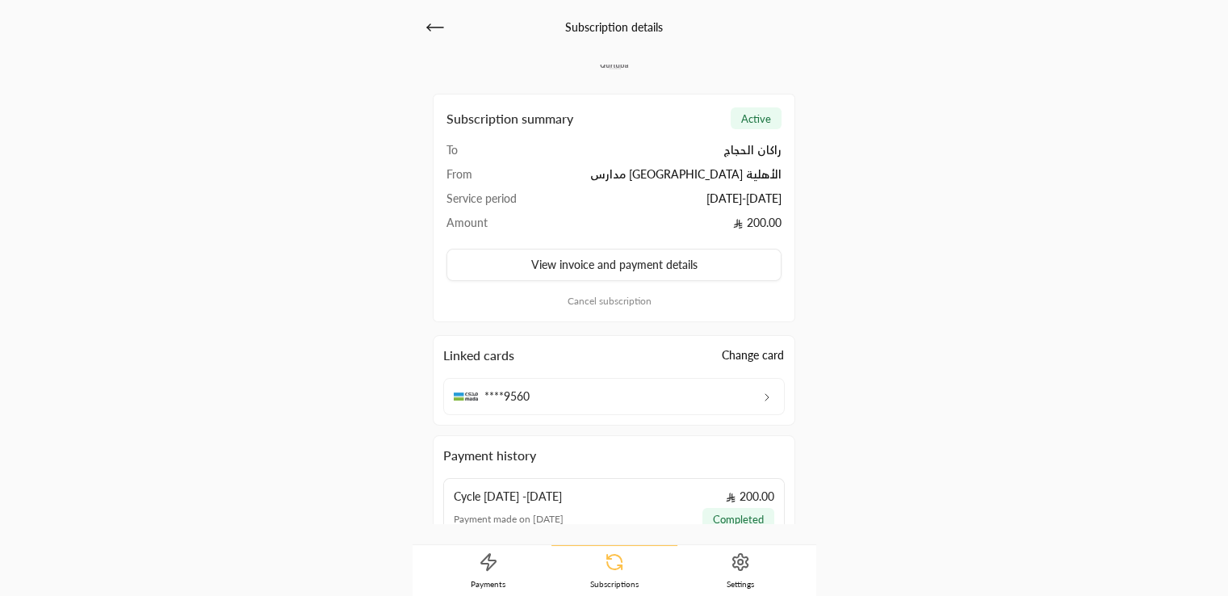
scroll to position [199, 0]
